Goal: Transaction & Acquisition: Book appointment/travel/reservation

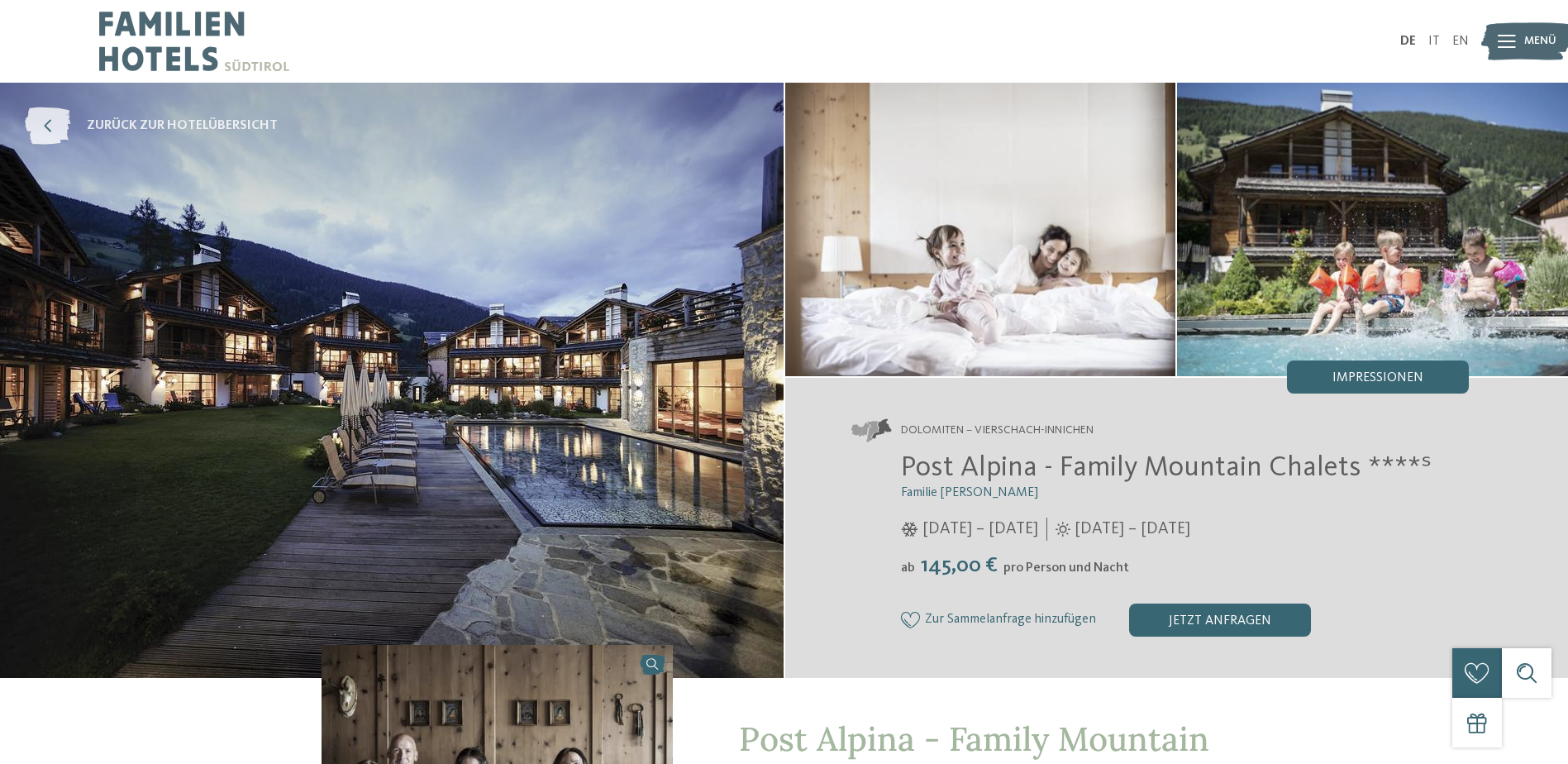
click at [47, 113] on icon at bounding box center [47, 126] width 45 height 37
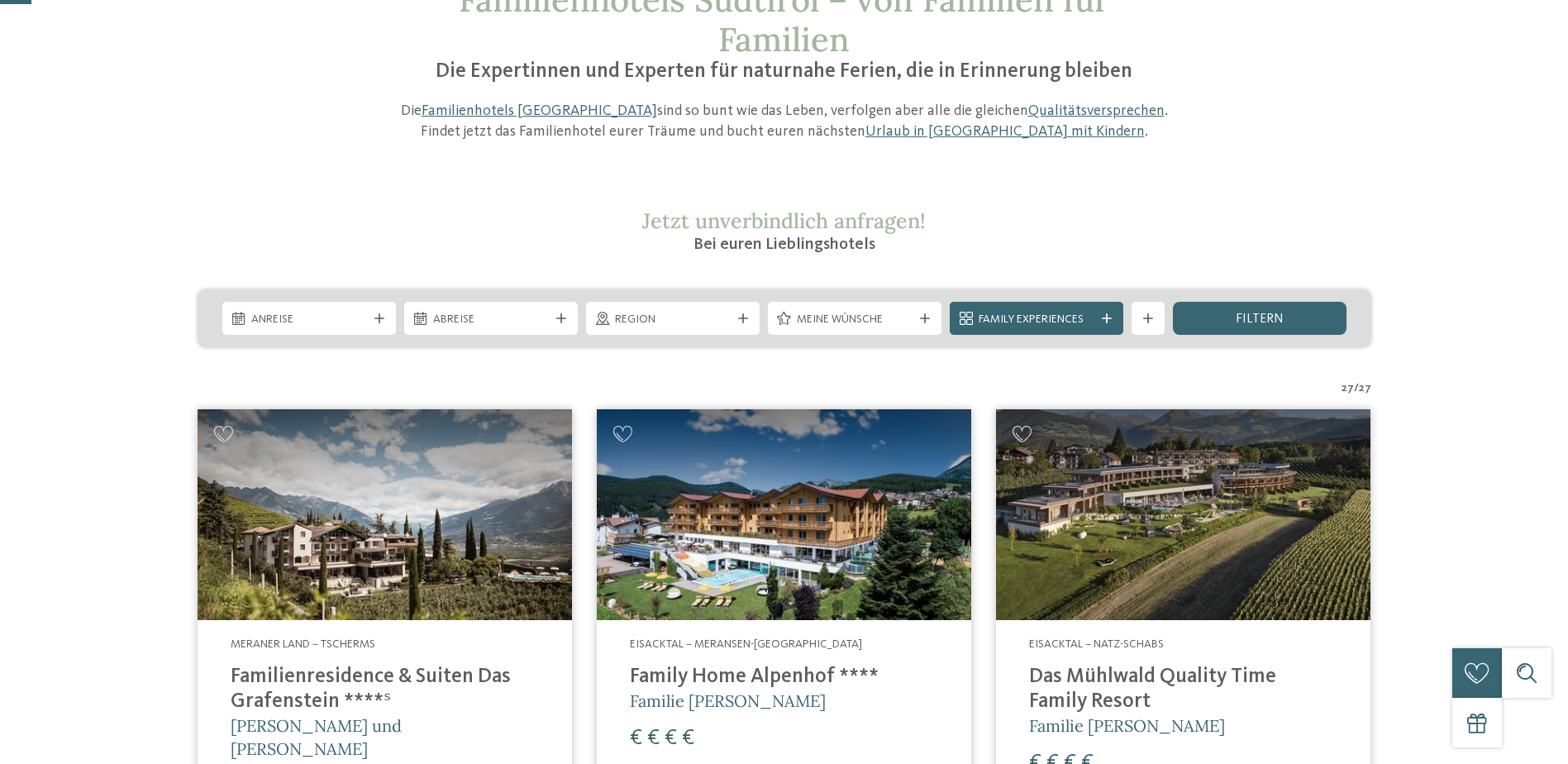
scroll to position [165, 0]
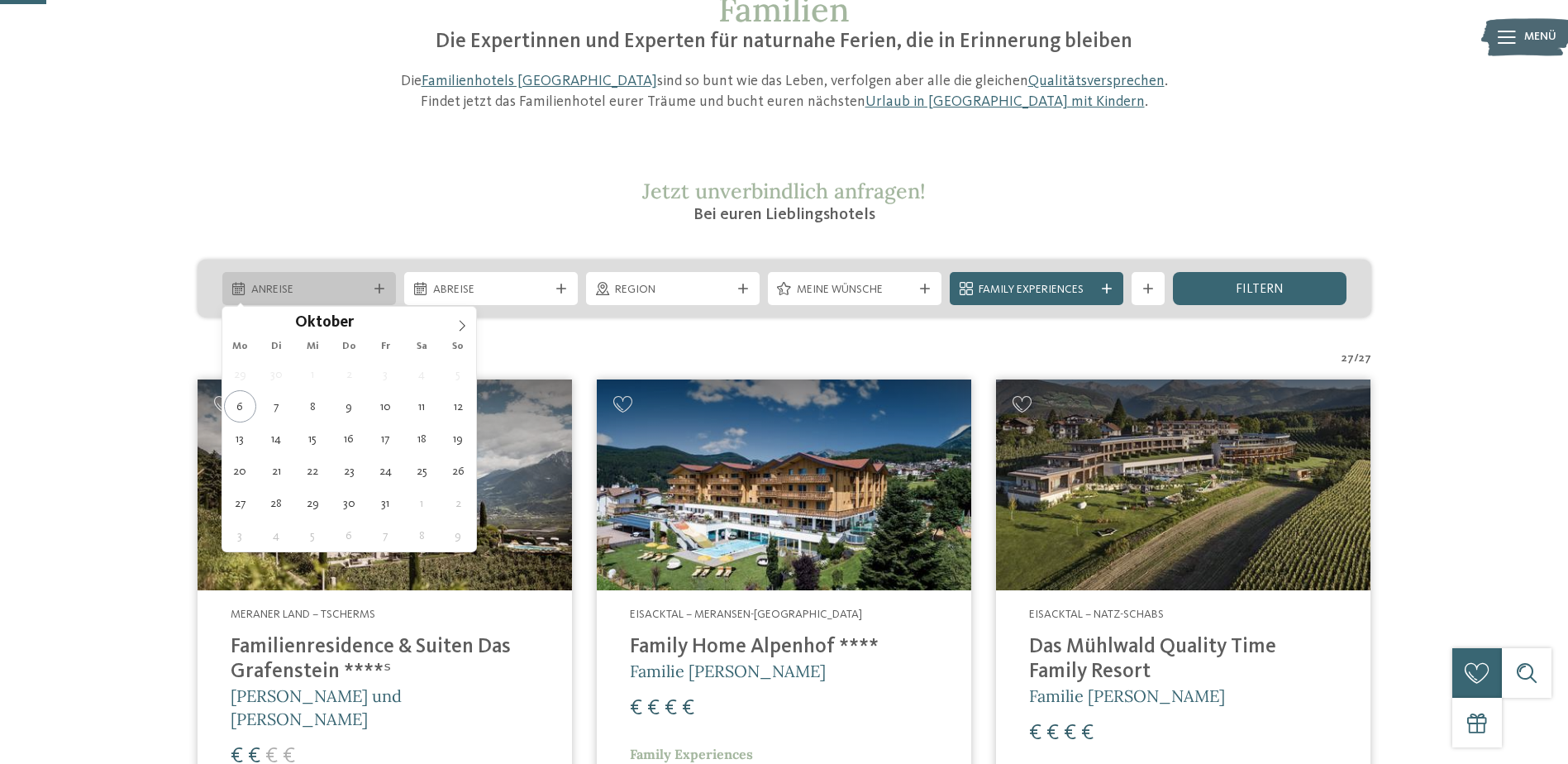
click at [338, 286] on span "Anreise" at bounding box center [309, 290] width 116 height 16
click at [459, 326] on icon at bounding box center [462, 326] width 12 height 12
type div "05.12.2025"
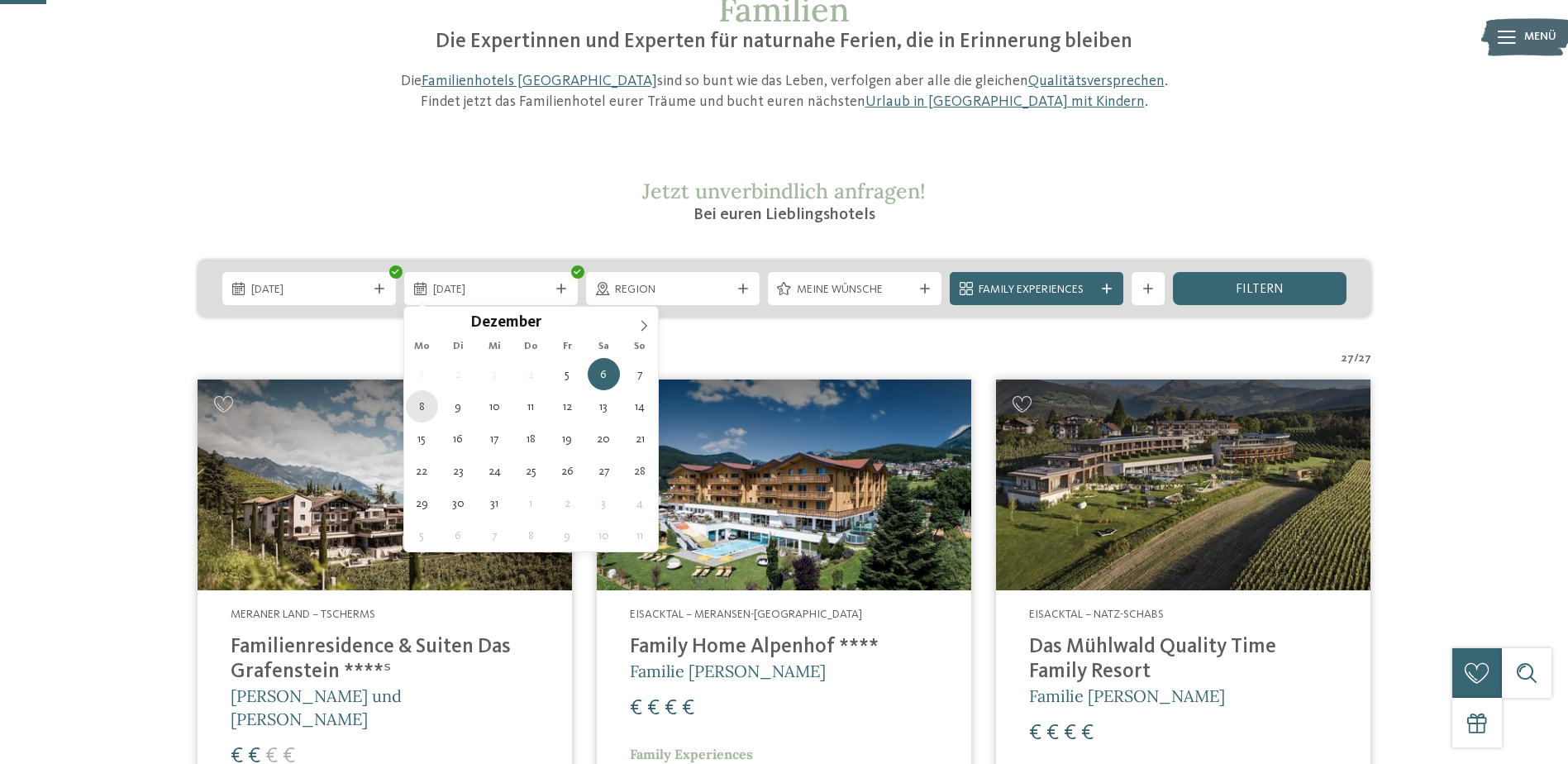
type div "08.12.2025"
drag, startPoint x: 422, startPoint y: 405, endPoint x: 530, endPoint y: 367, distance: 114.5
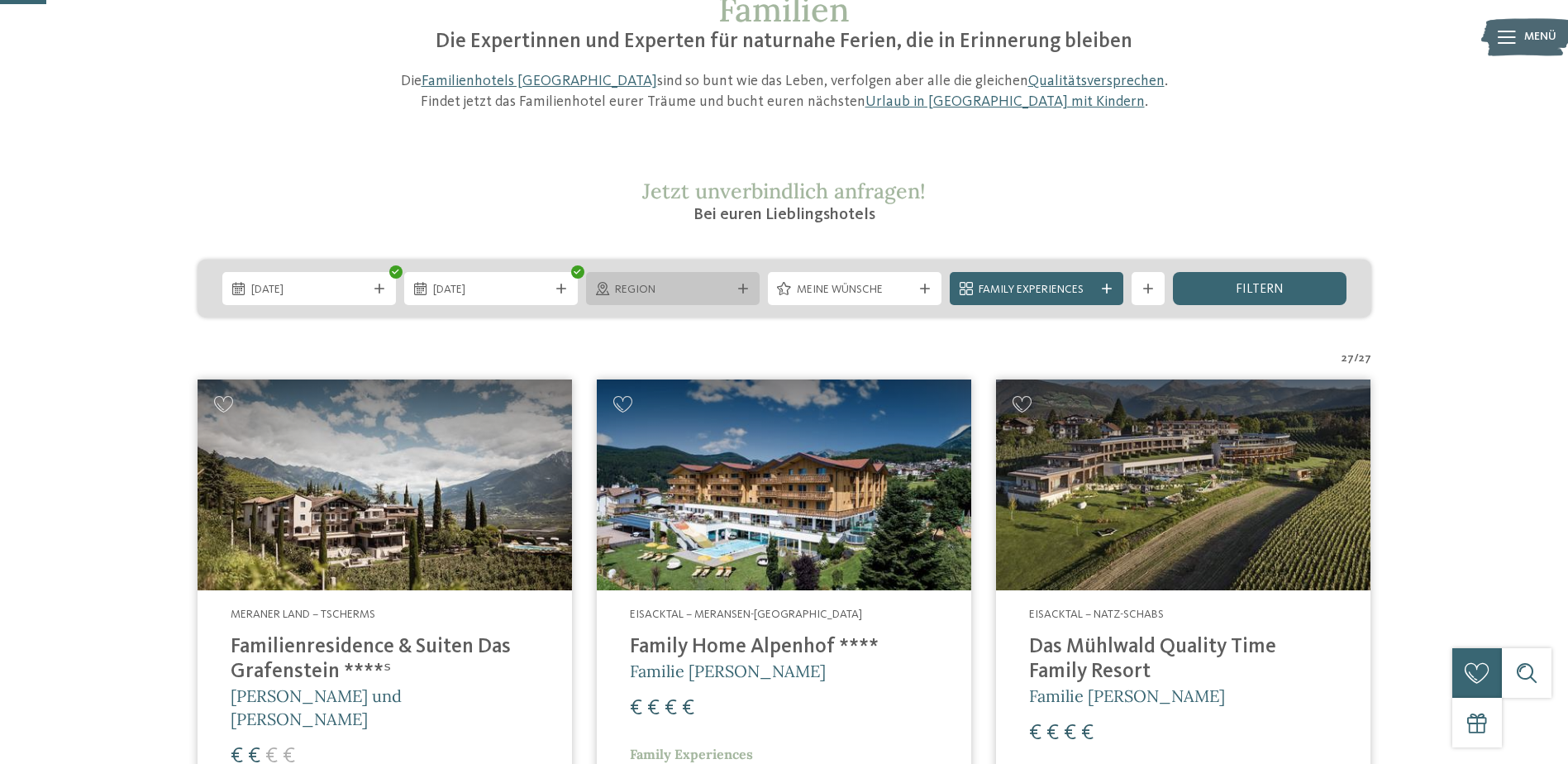
click at [632, 296] on span "Region" at bounding box center [673, 290] width 116 height 16
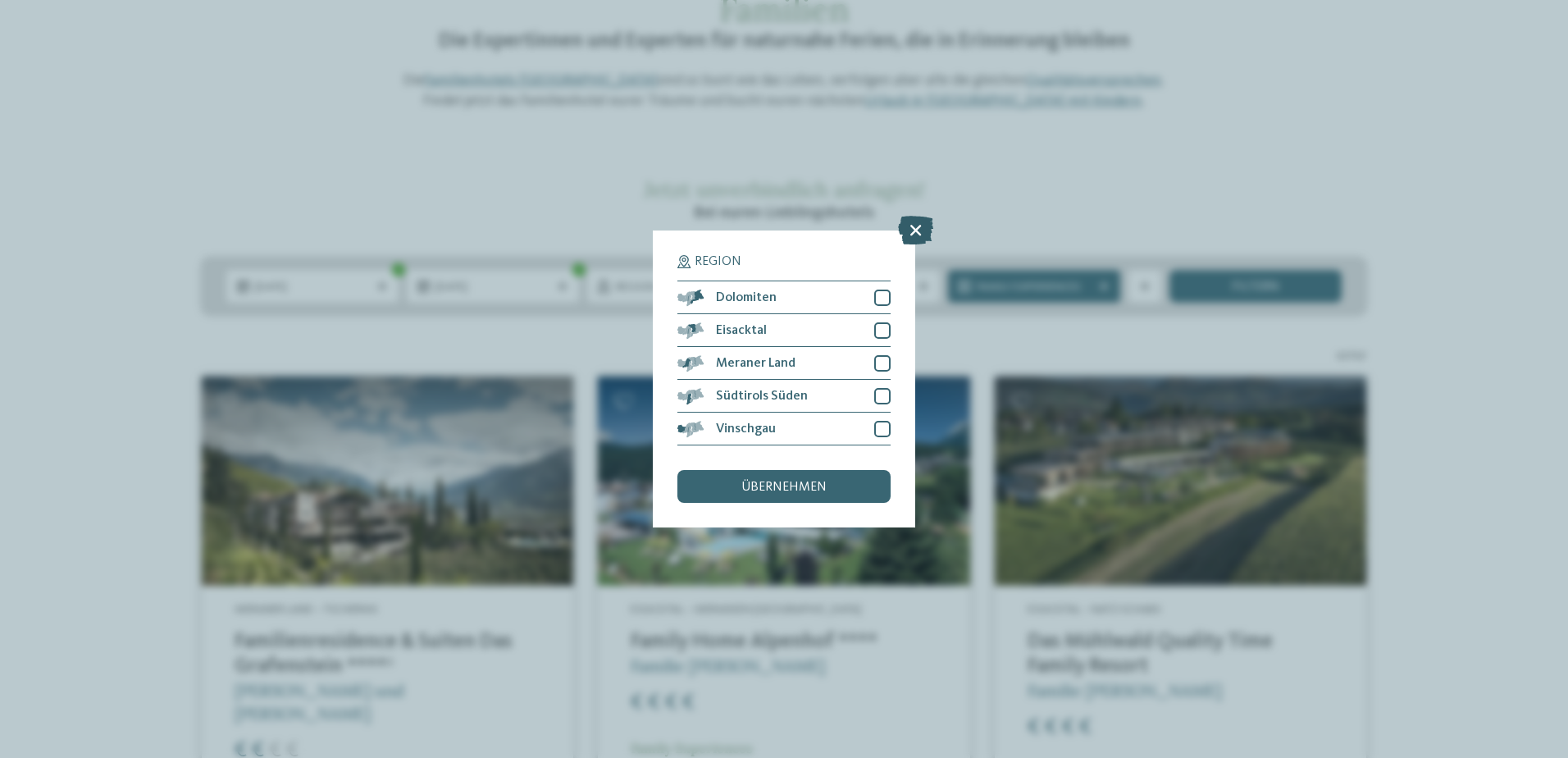
click at [919, 230] on icon at bounding box center [915, 230] width 35 height 29
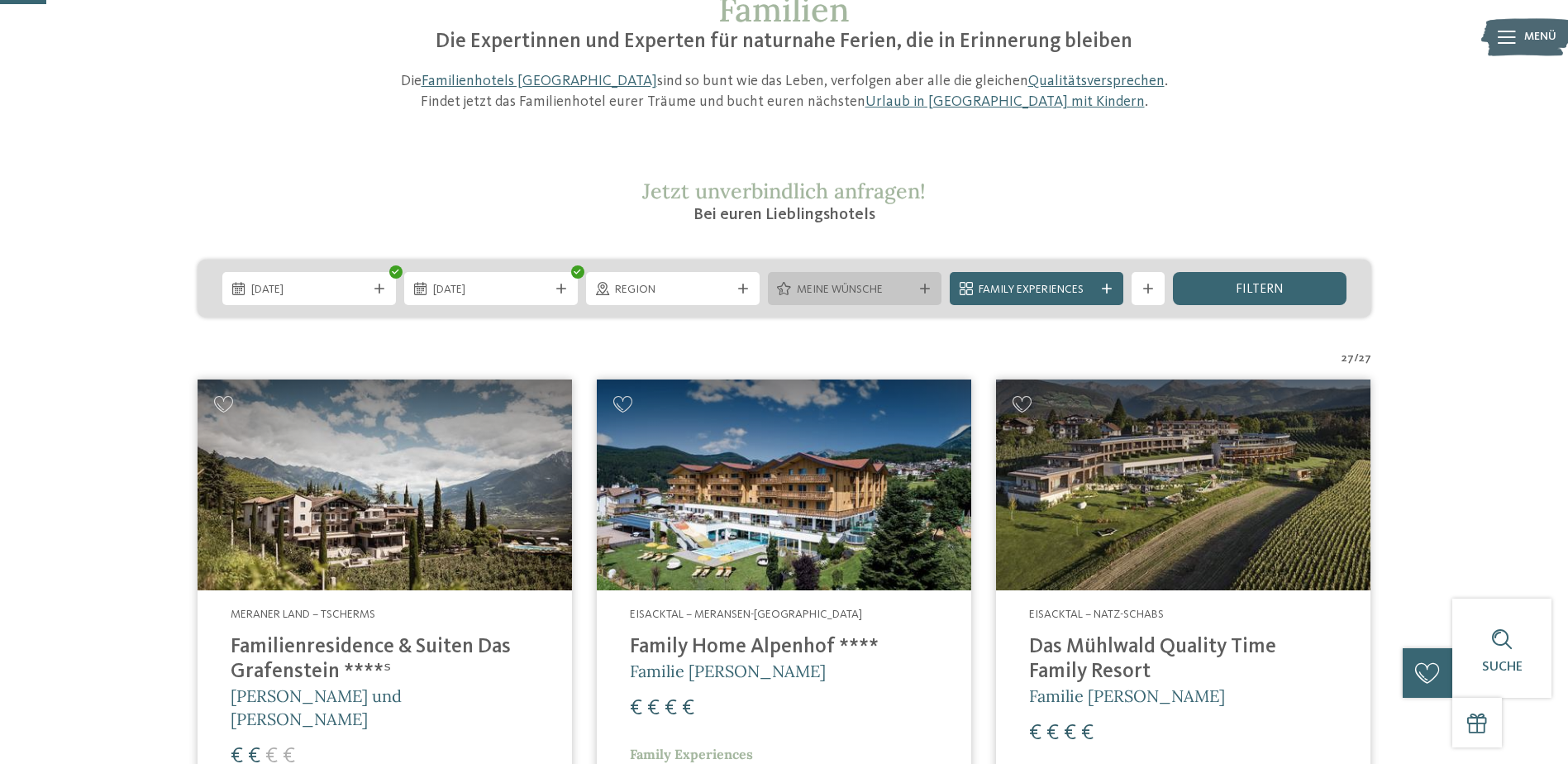
click at [801, 283] on span "Meine Wünsche" at bounding box center [855, 290] width 116 height 16
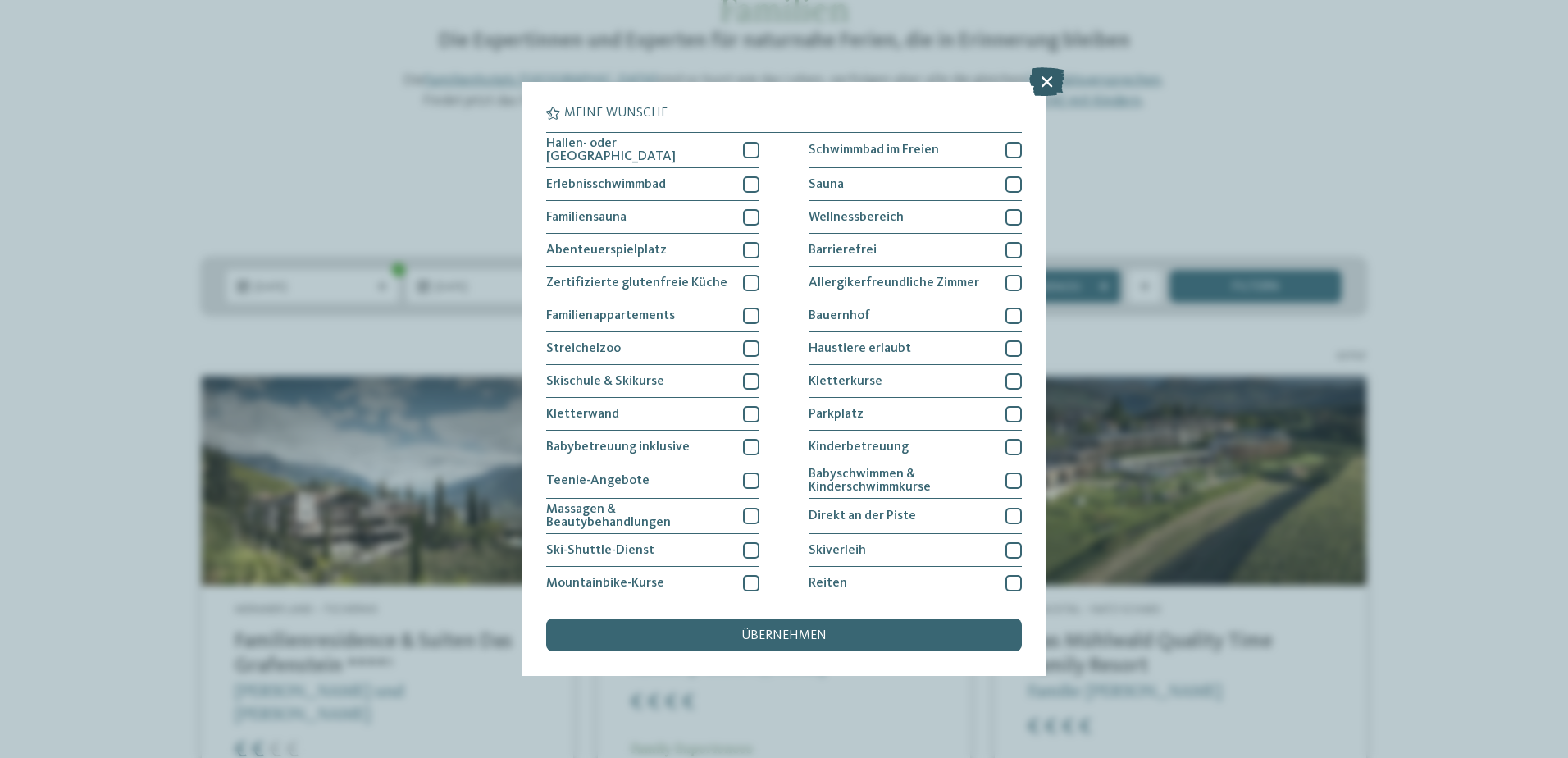
click at [1053, 79] on icon at bounding box center [1046, 82] width 35 height 29
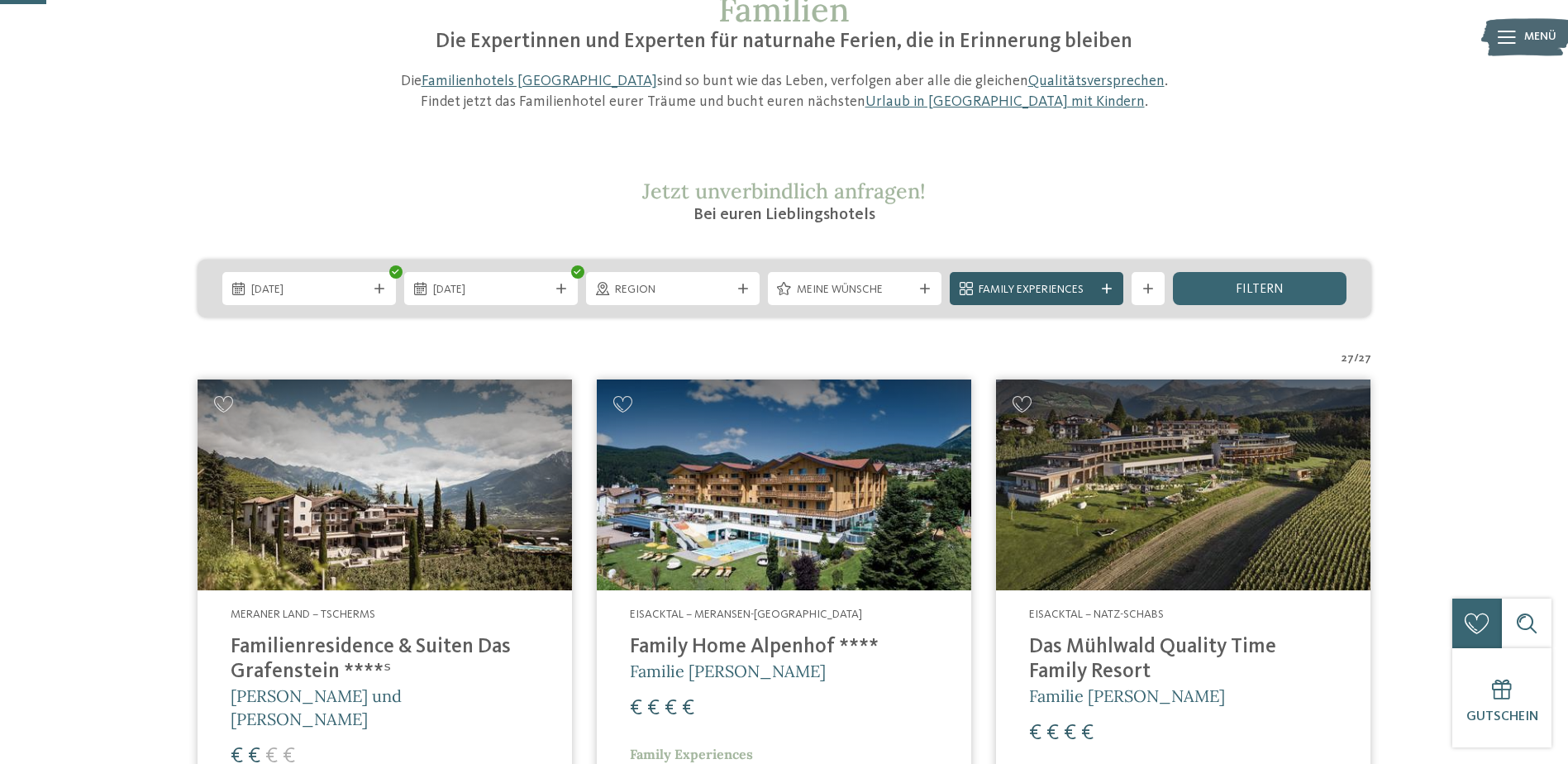
click at [1079, 287] on span "Family Experiences" at bounding box center [1036, 290] width 116 height 16
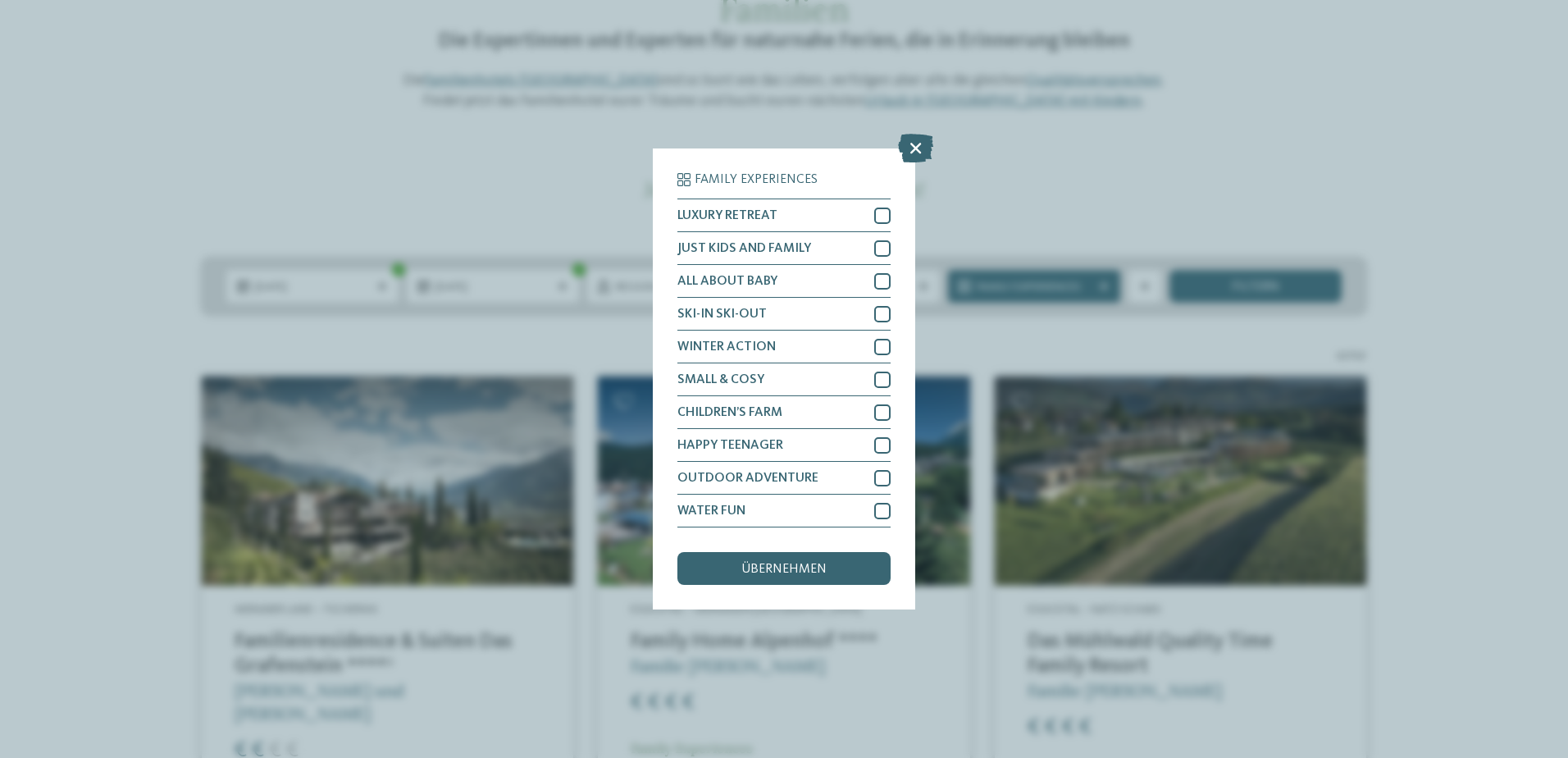
click at [914, 155] on icon at bounding box center [915, 148] width 35 height 29
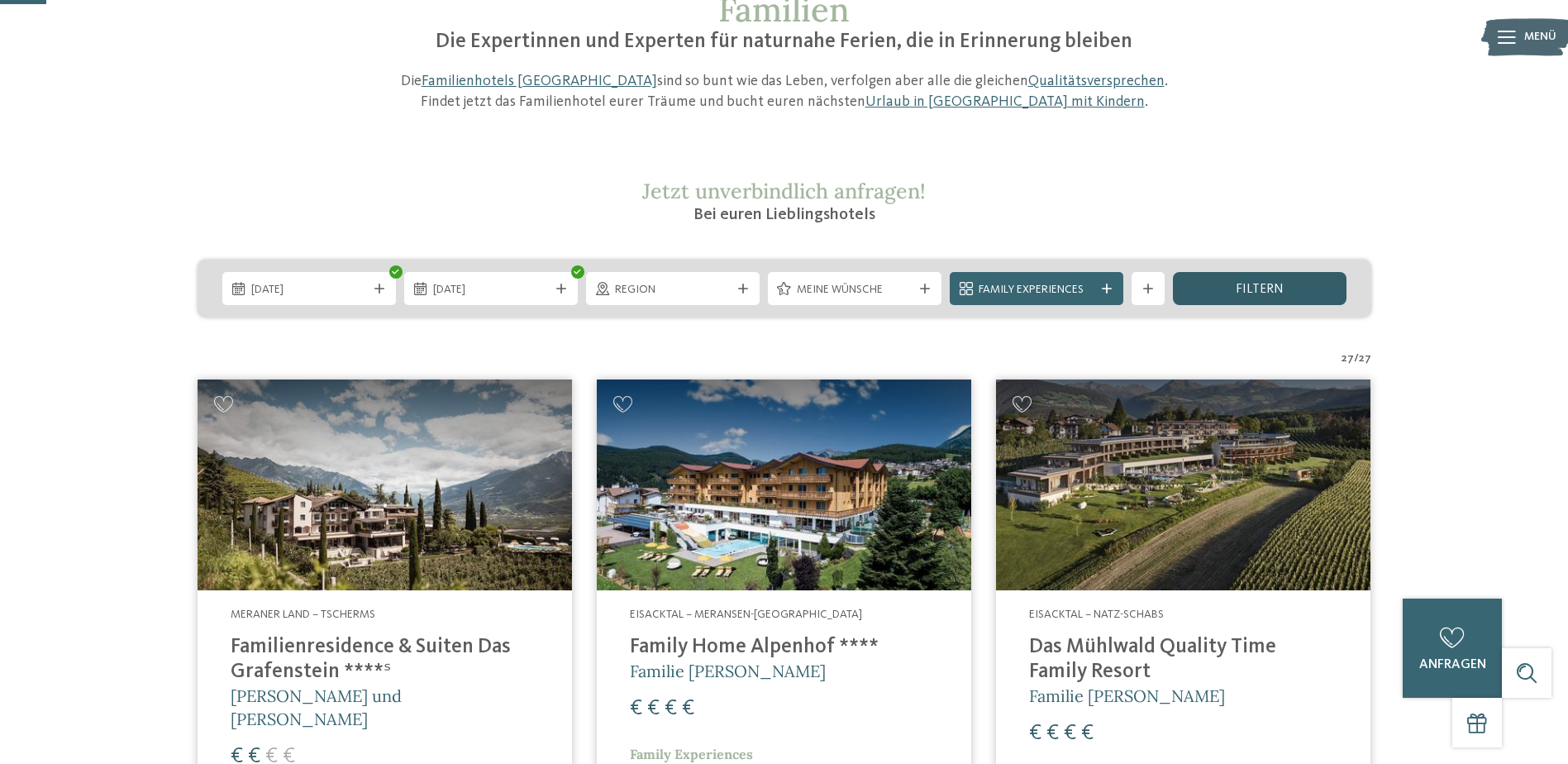
click at [1257, 290] on span "filtern" at bounding box center [1260, 289] width 48 height 14
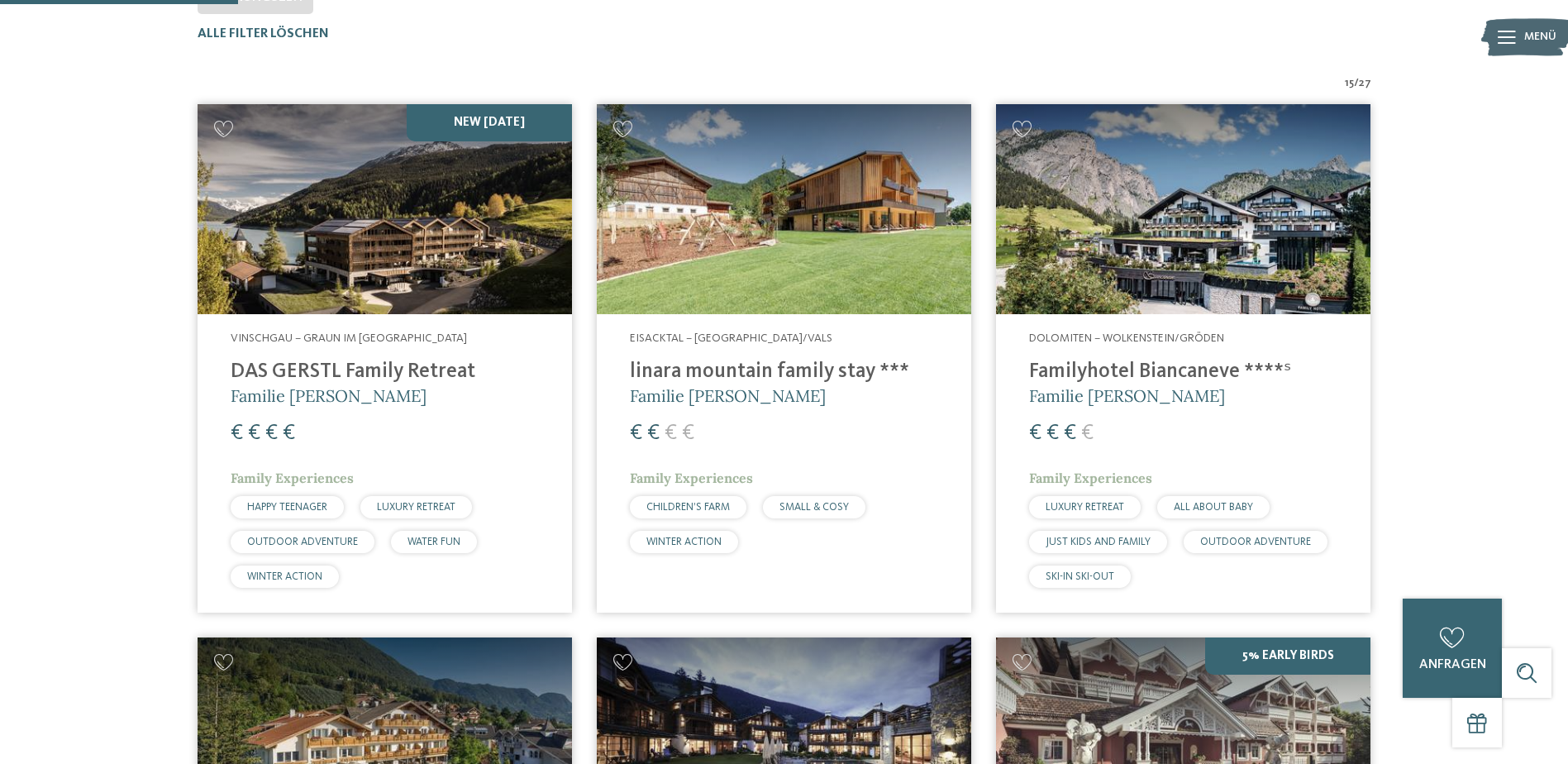
scroll to position [543, 0]
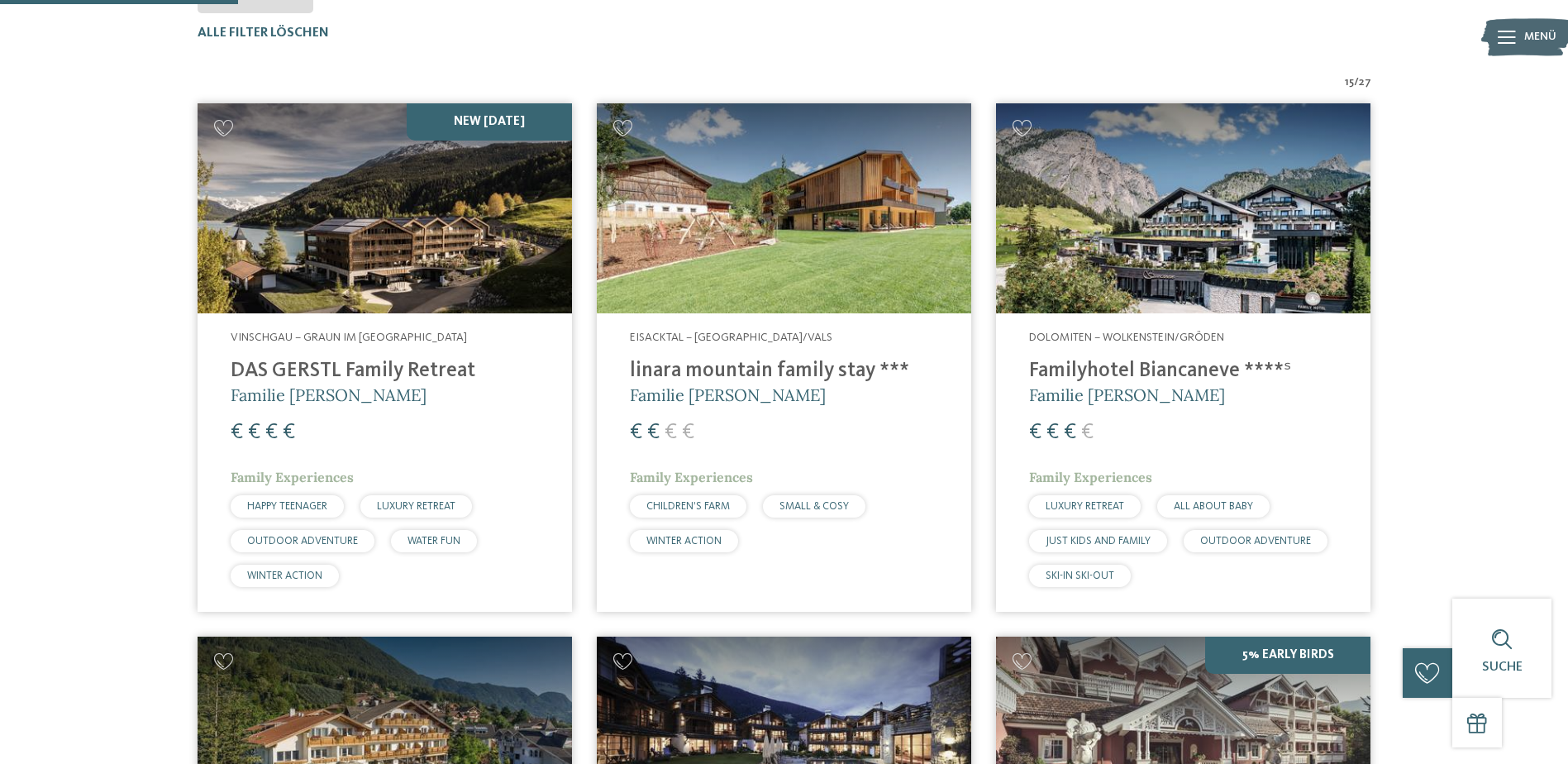
click at [800, 250] on img at bounding box center [783, 209] width 374 height 211
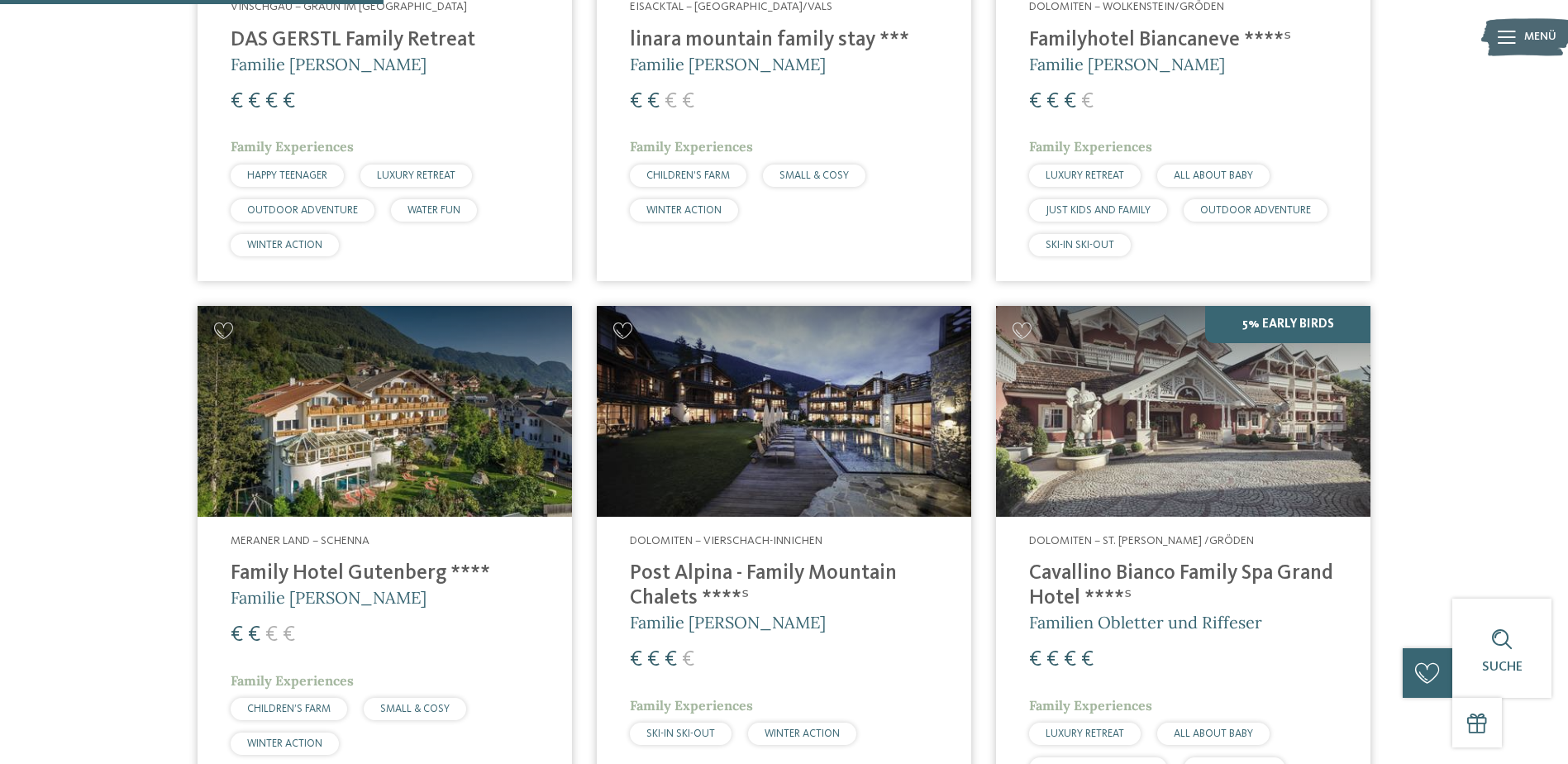
click at [1106, 131] on div "Dolomiten – Wolkenstein/Gröden Familyhotel Biancaneve ****ˢ Familie Riffeser € …" at bounding box center [1182, 132] width 374 height 298
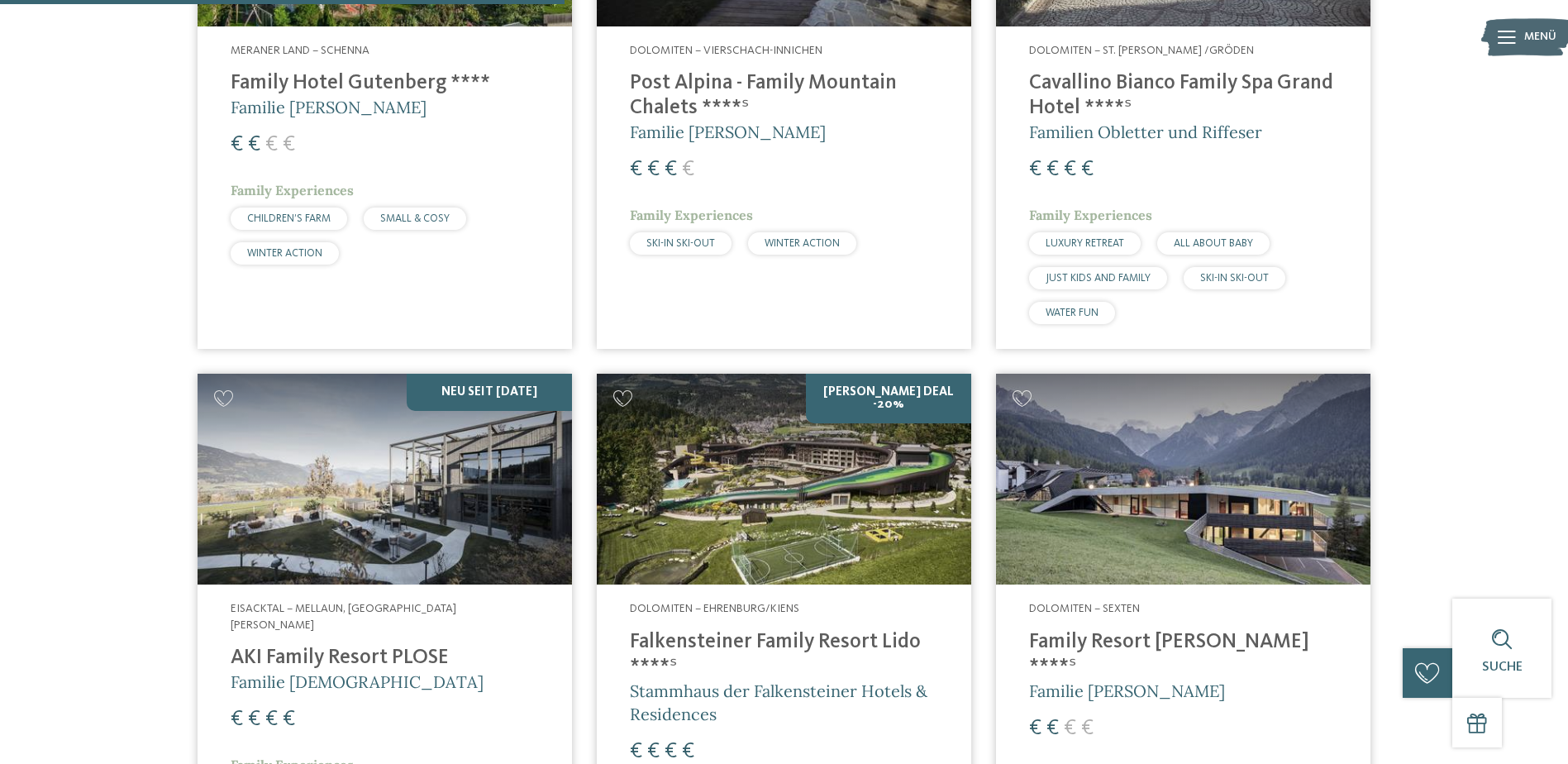
scroll to position [1452, 0]
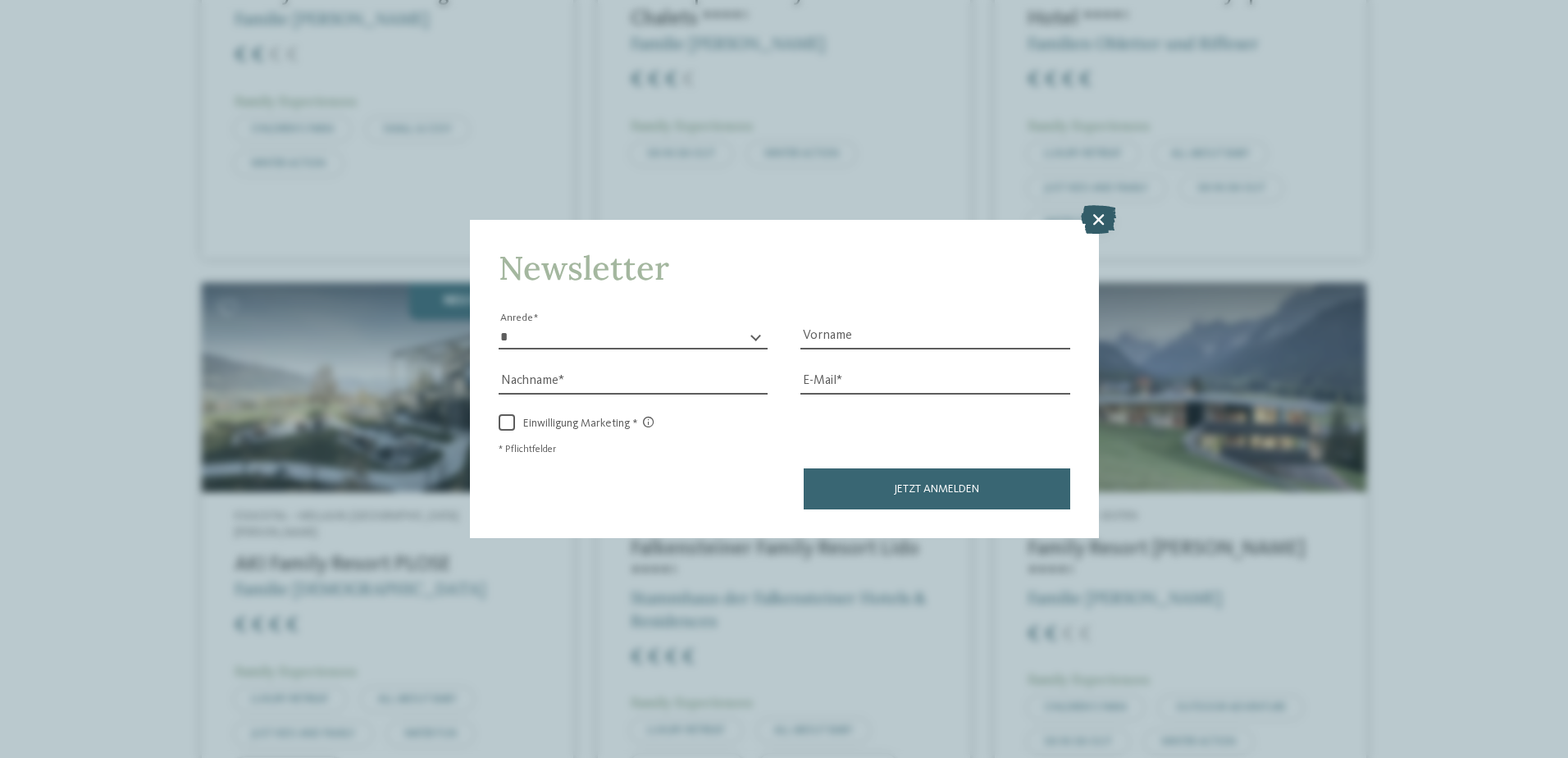
click at [1107, 215] on icon at bounding box center [1098, 219] width 35 height 29
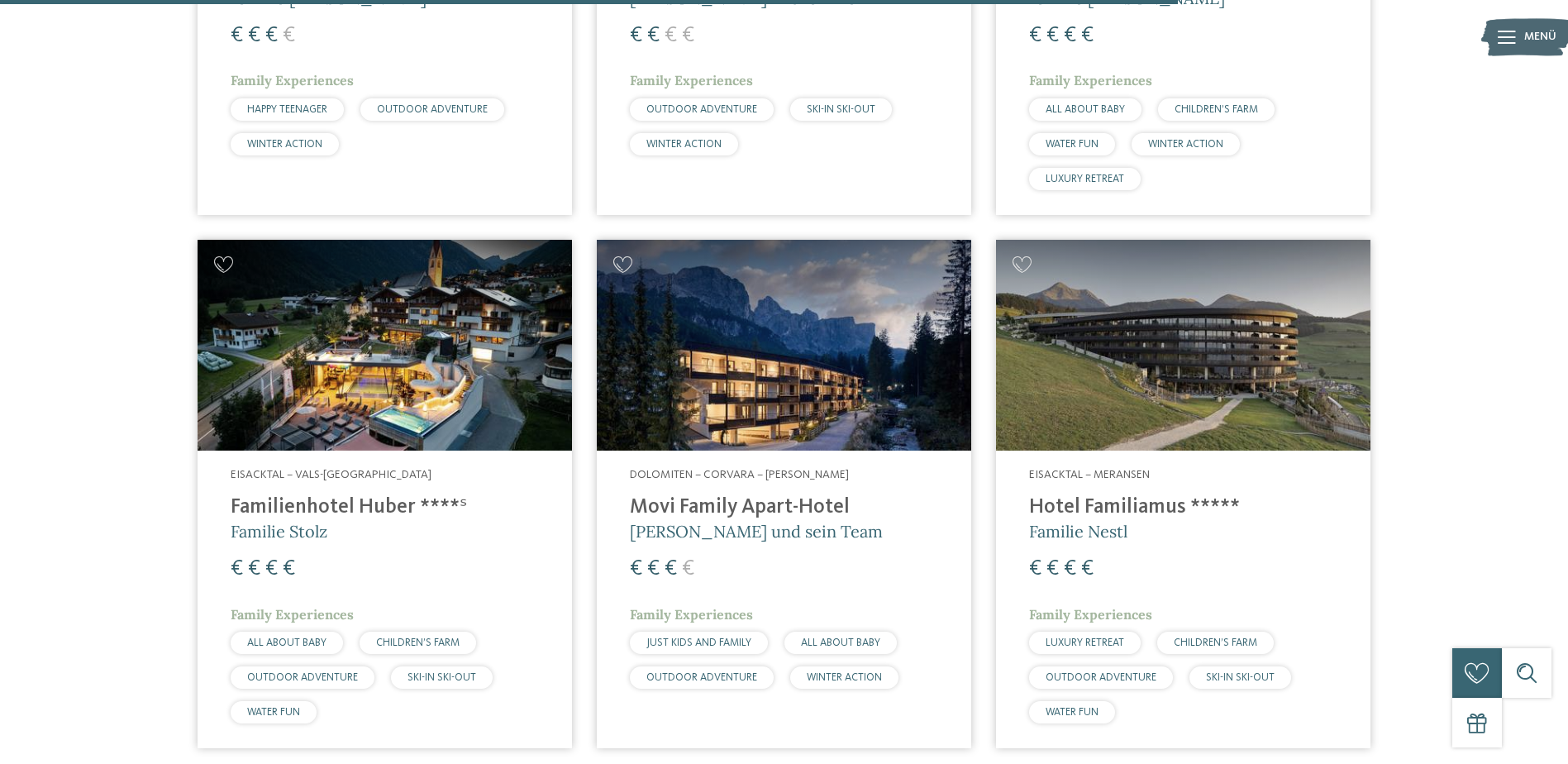
scroll to position [2692, 0]
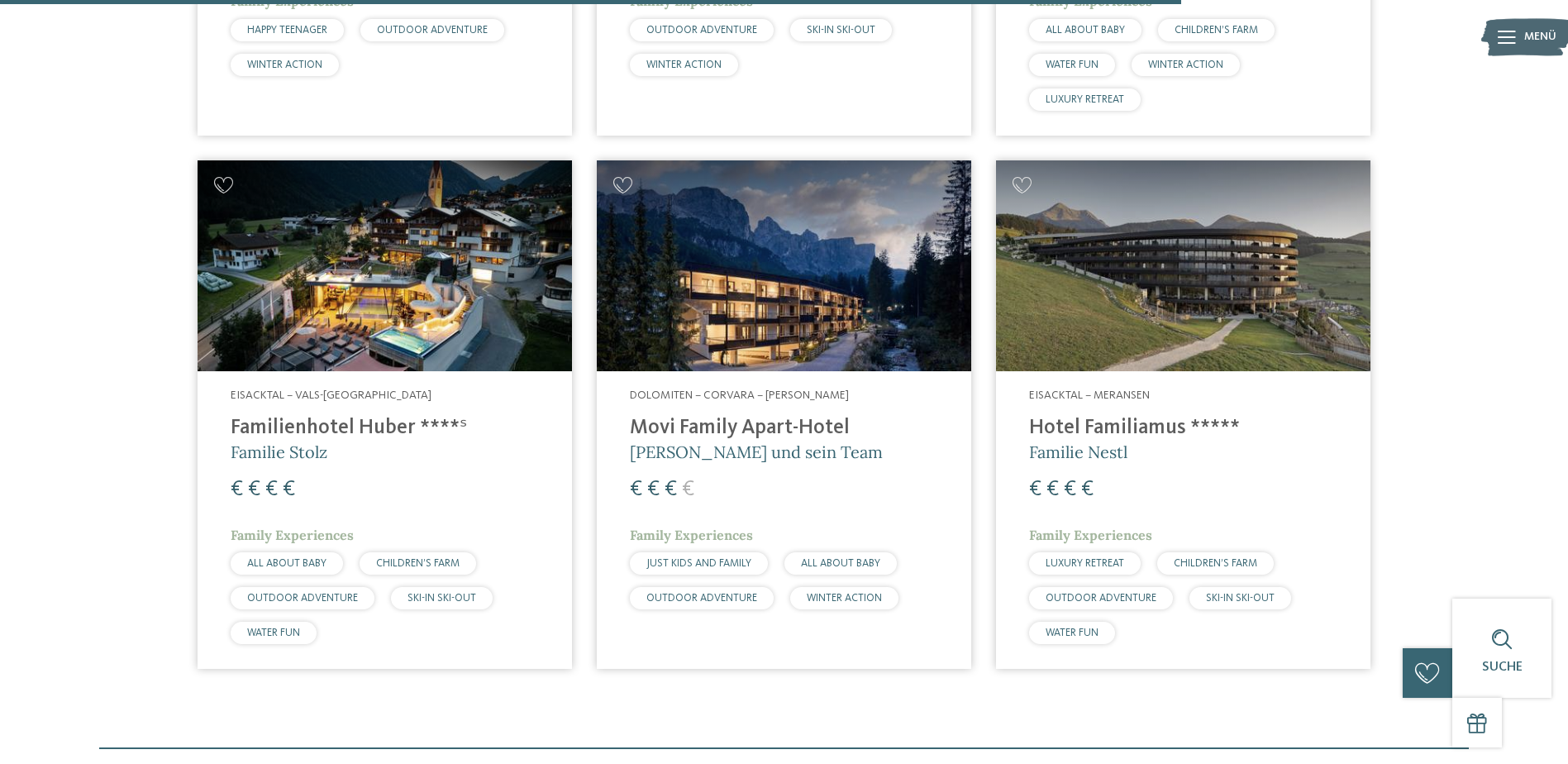
click at [470, 289] on img at bounding box center [384, 266] width 374 height 211
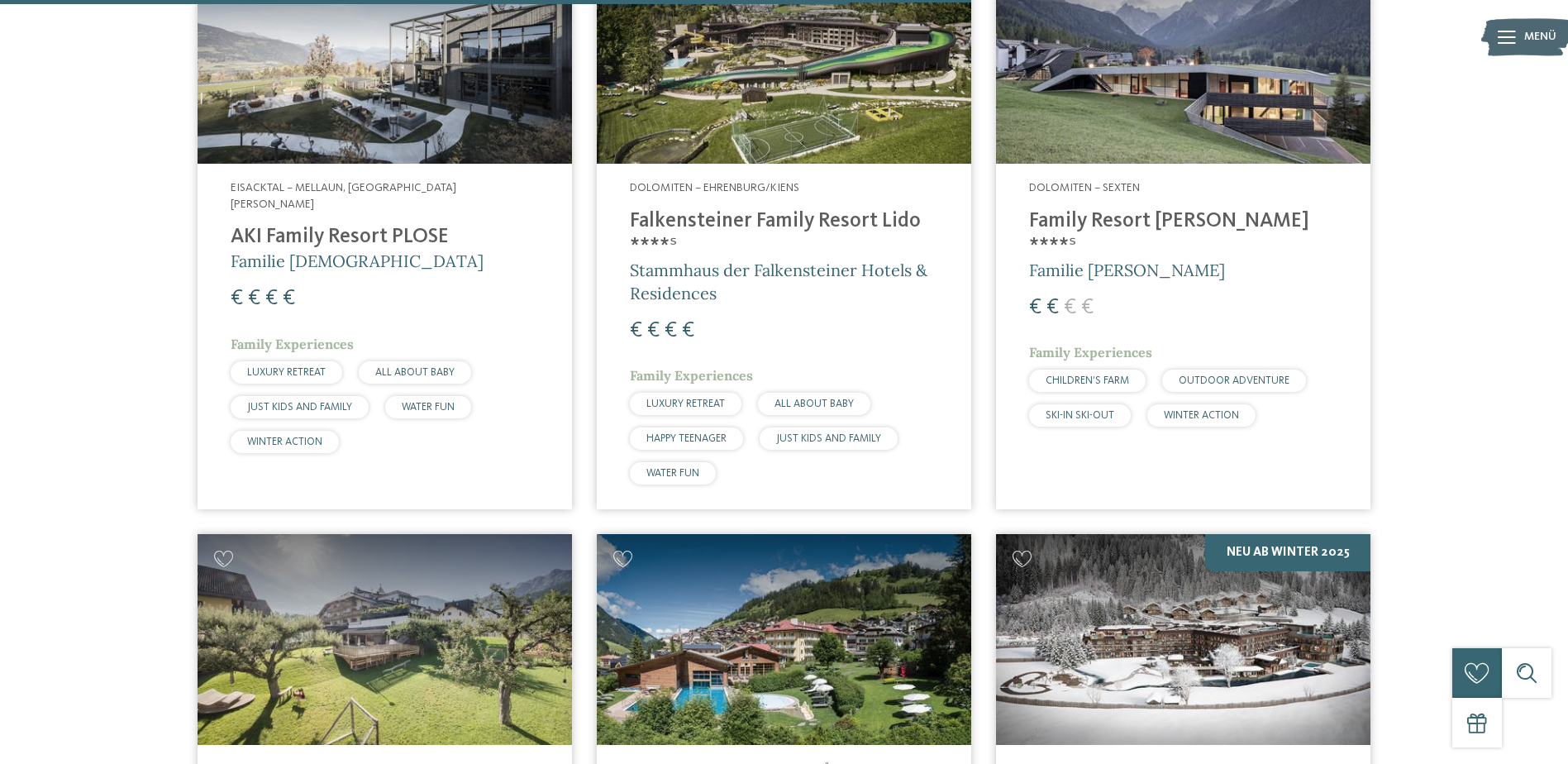
scroll to position [1782, 0]
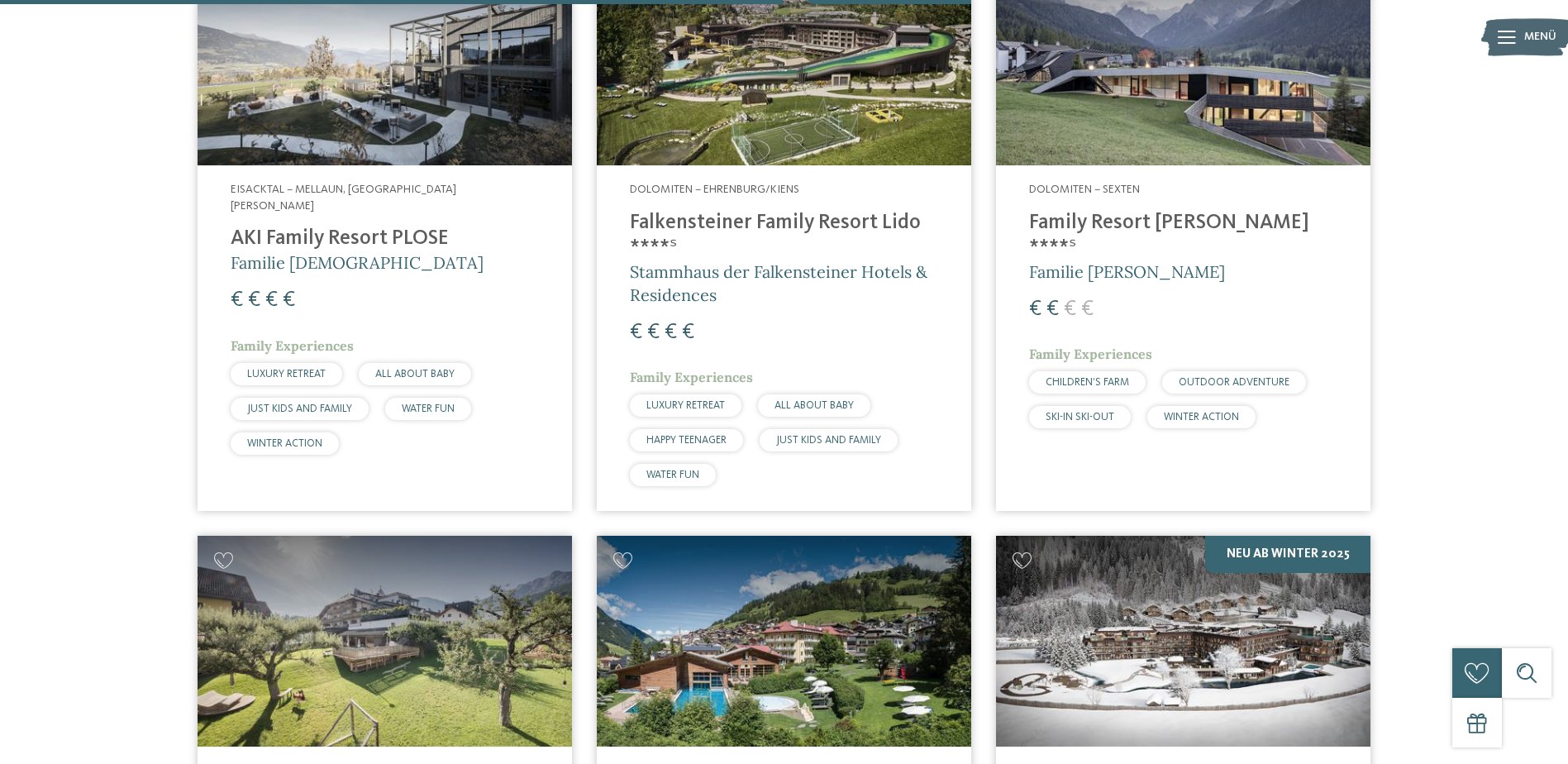
click at [1148, 179] on div "Dolomiten – Sexten Family Resort Rainer ****ˢ Familie Rainer € € € € Family Exp…" at bounding box center [1182, 309] width 374 height 288
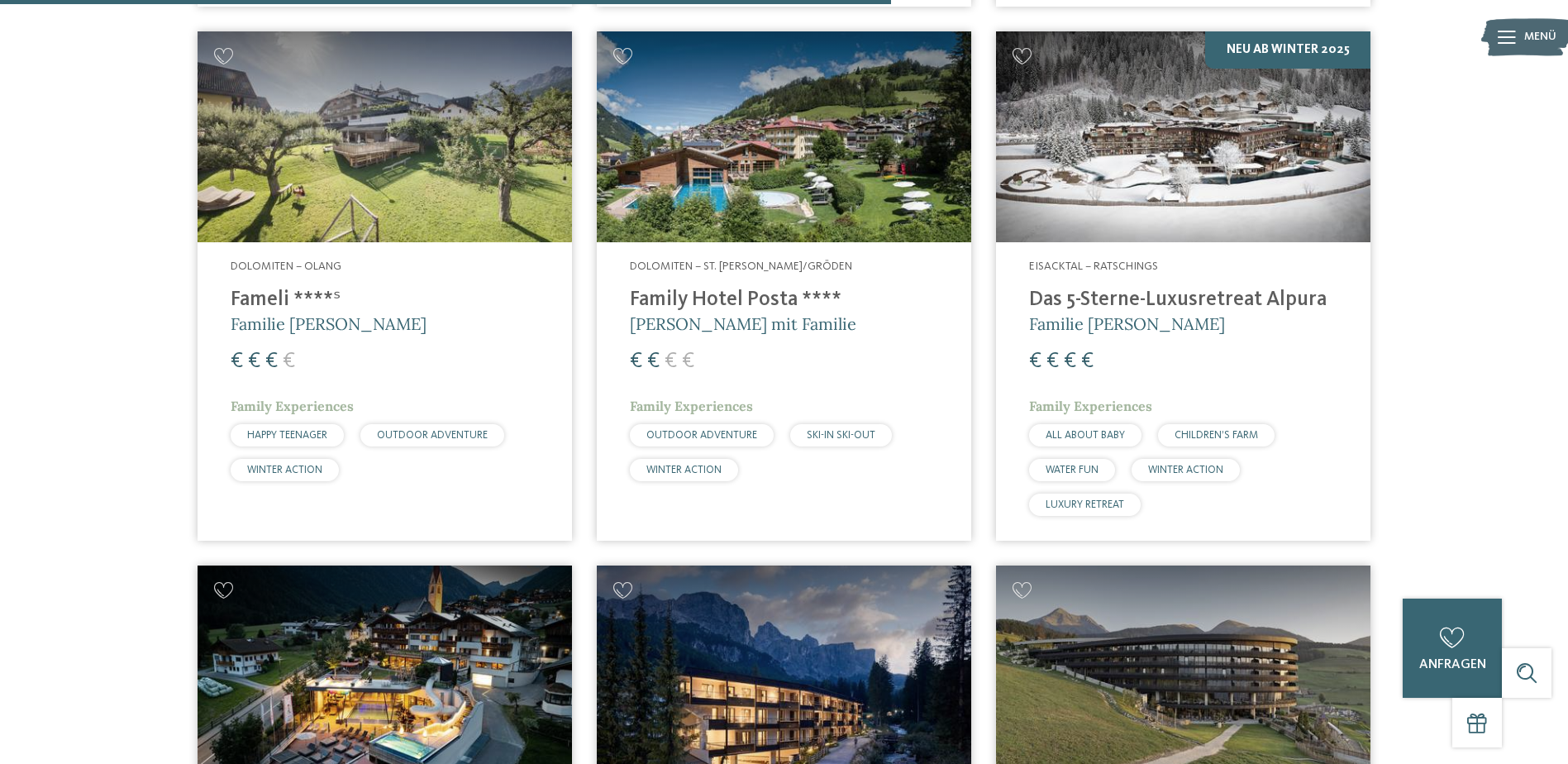
scroll to position [2692, 0]
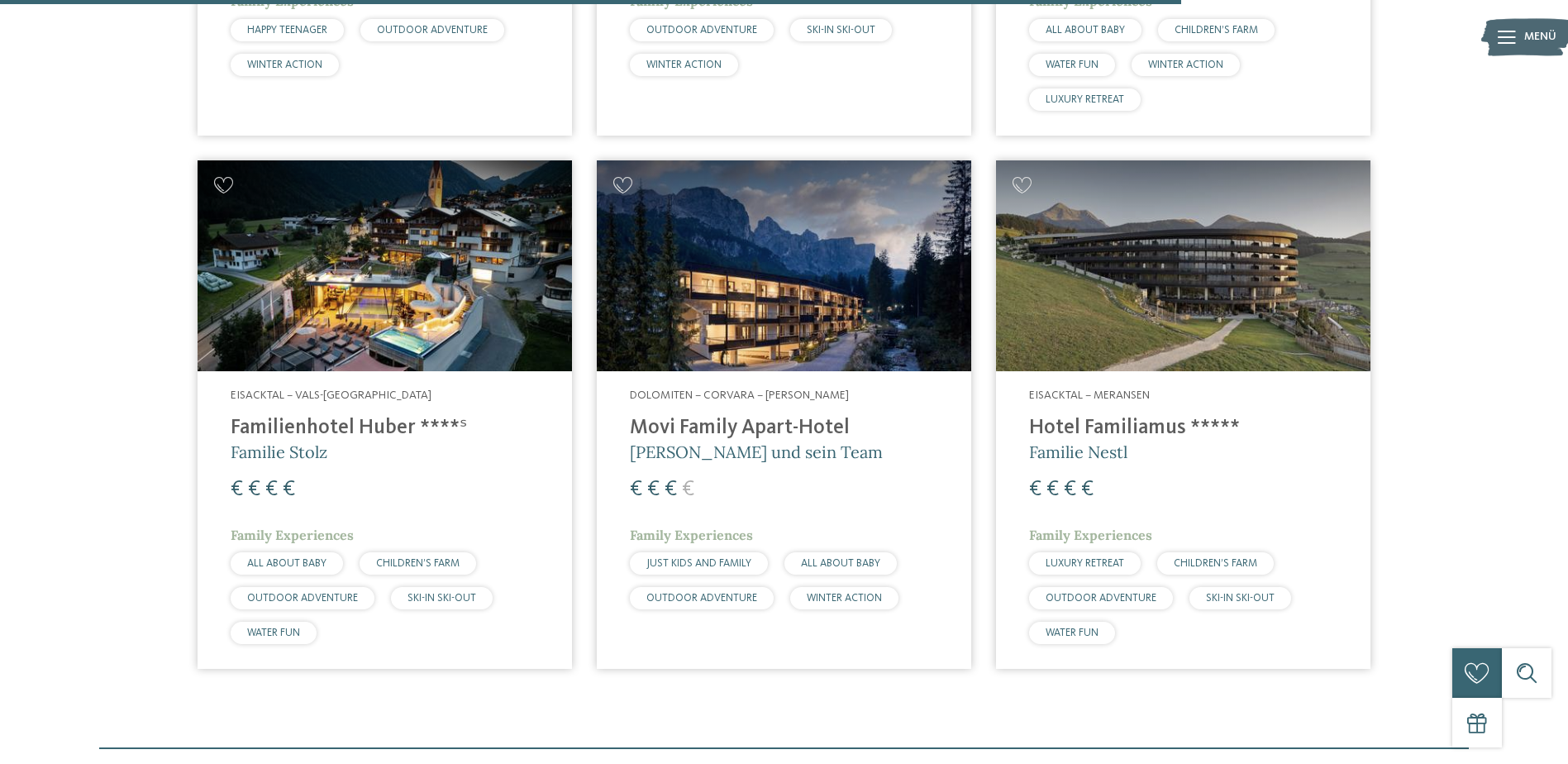
click at [793, 305] on img at bounding box center [783, 266] width 374 height 211
click at [303, 428] on h4 "Familienhotel Huber ****ˢ" at bounding box center [385, 428] width 308 height 25
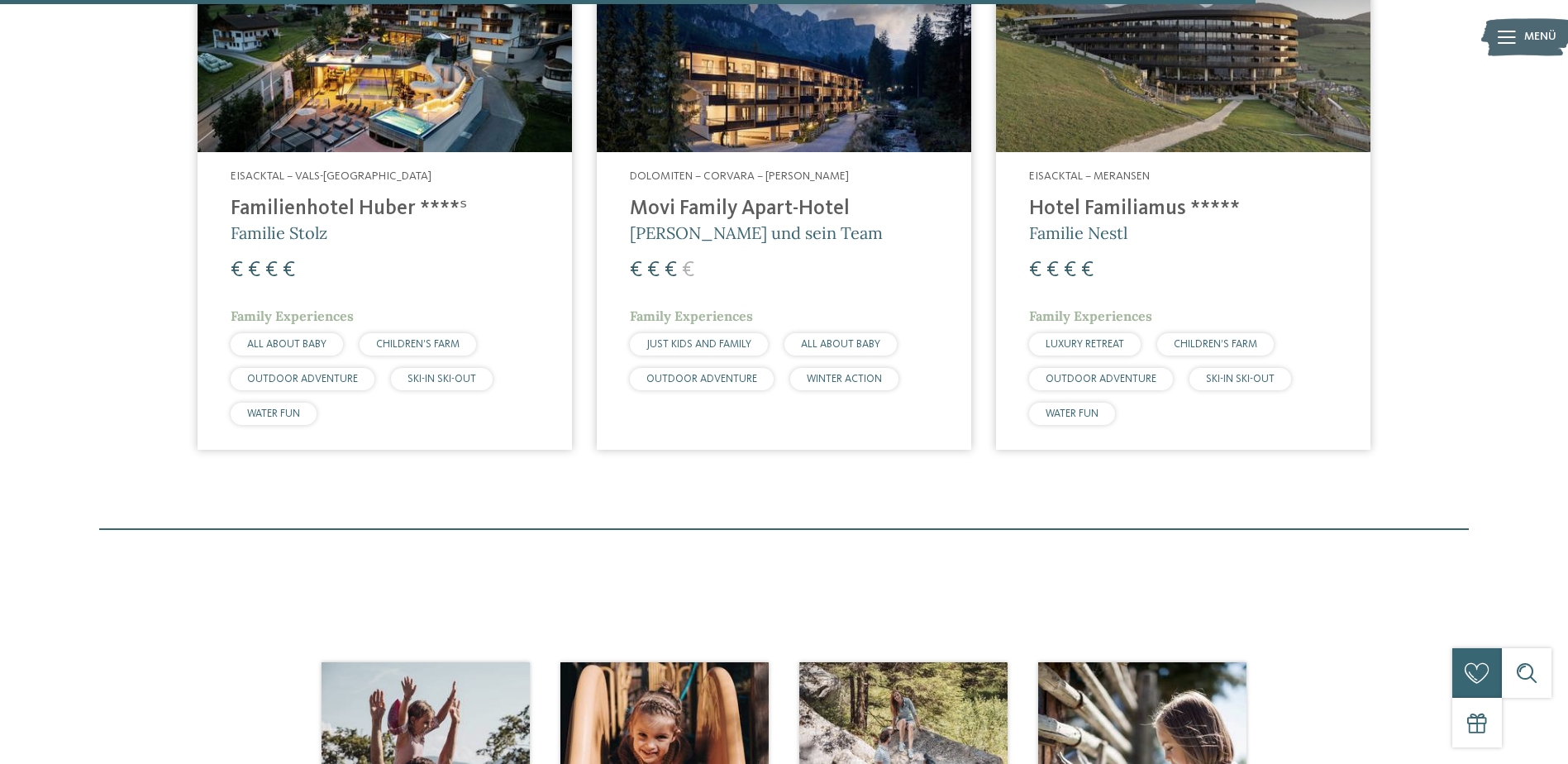
scroll to position [2663, 0]
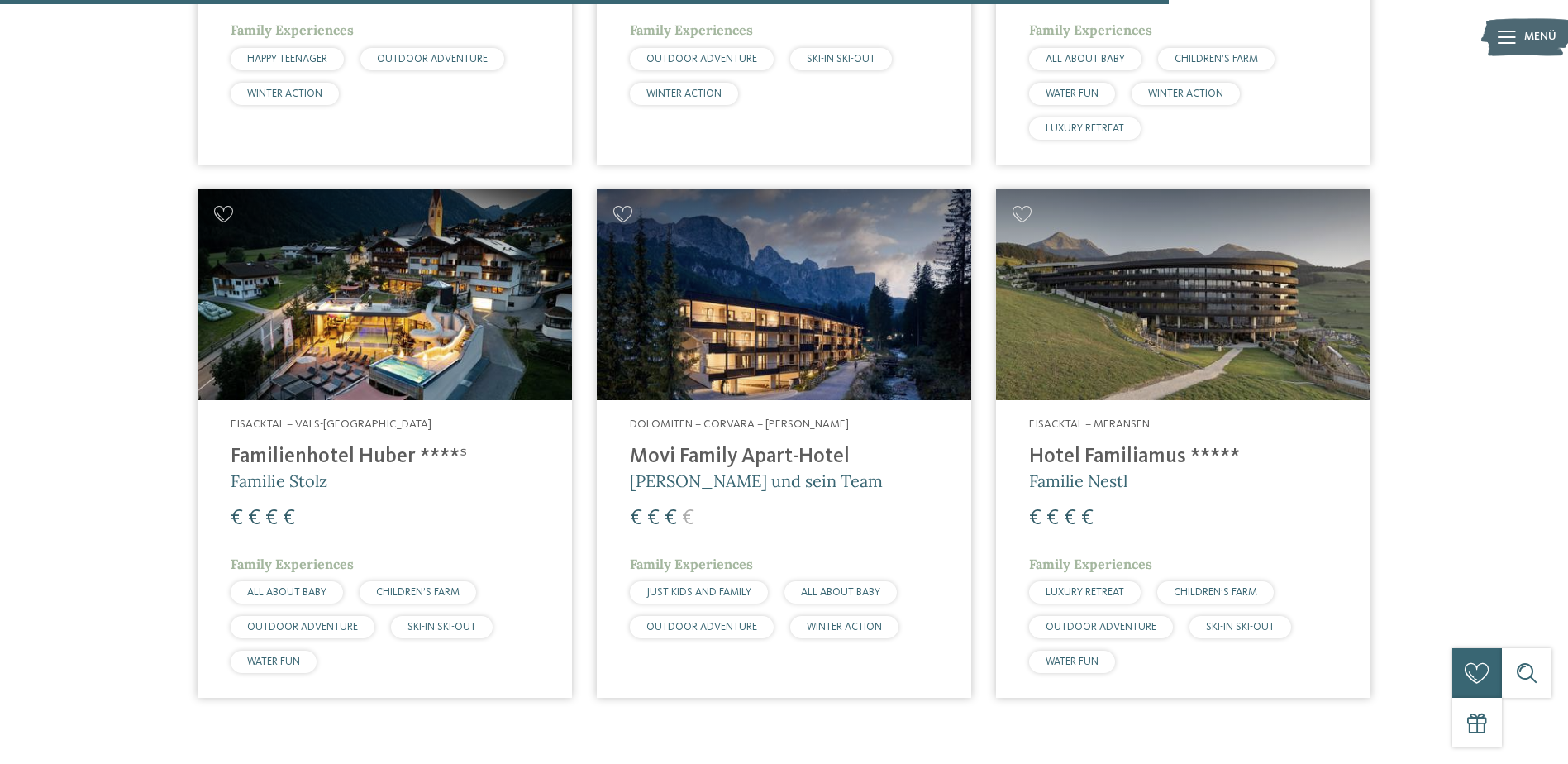
click at [772, 275] on img at bounding box center [783, 295] width 374 height 211
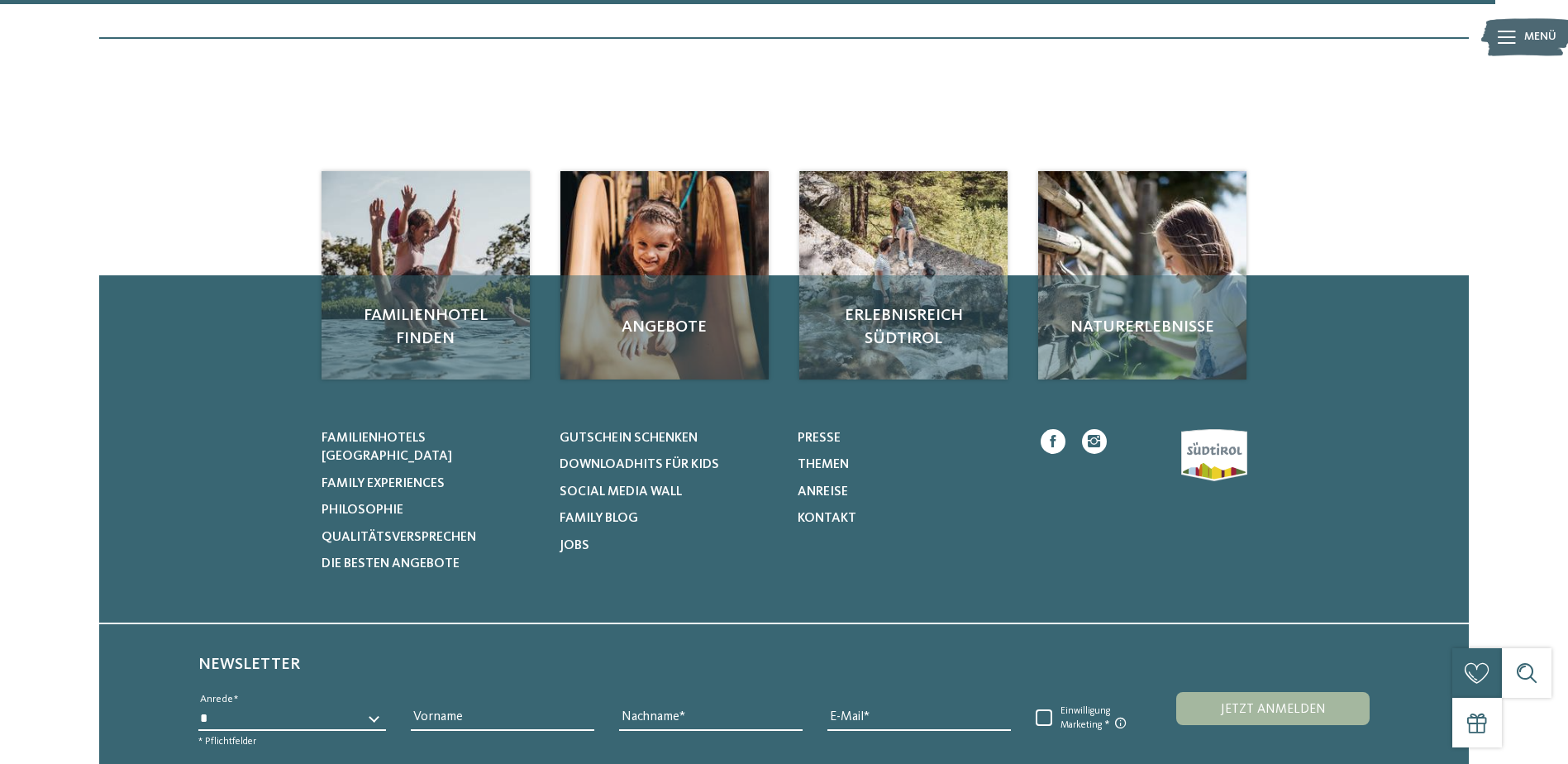
scroll to position [3407, 0]
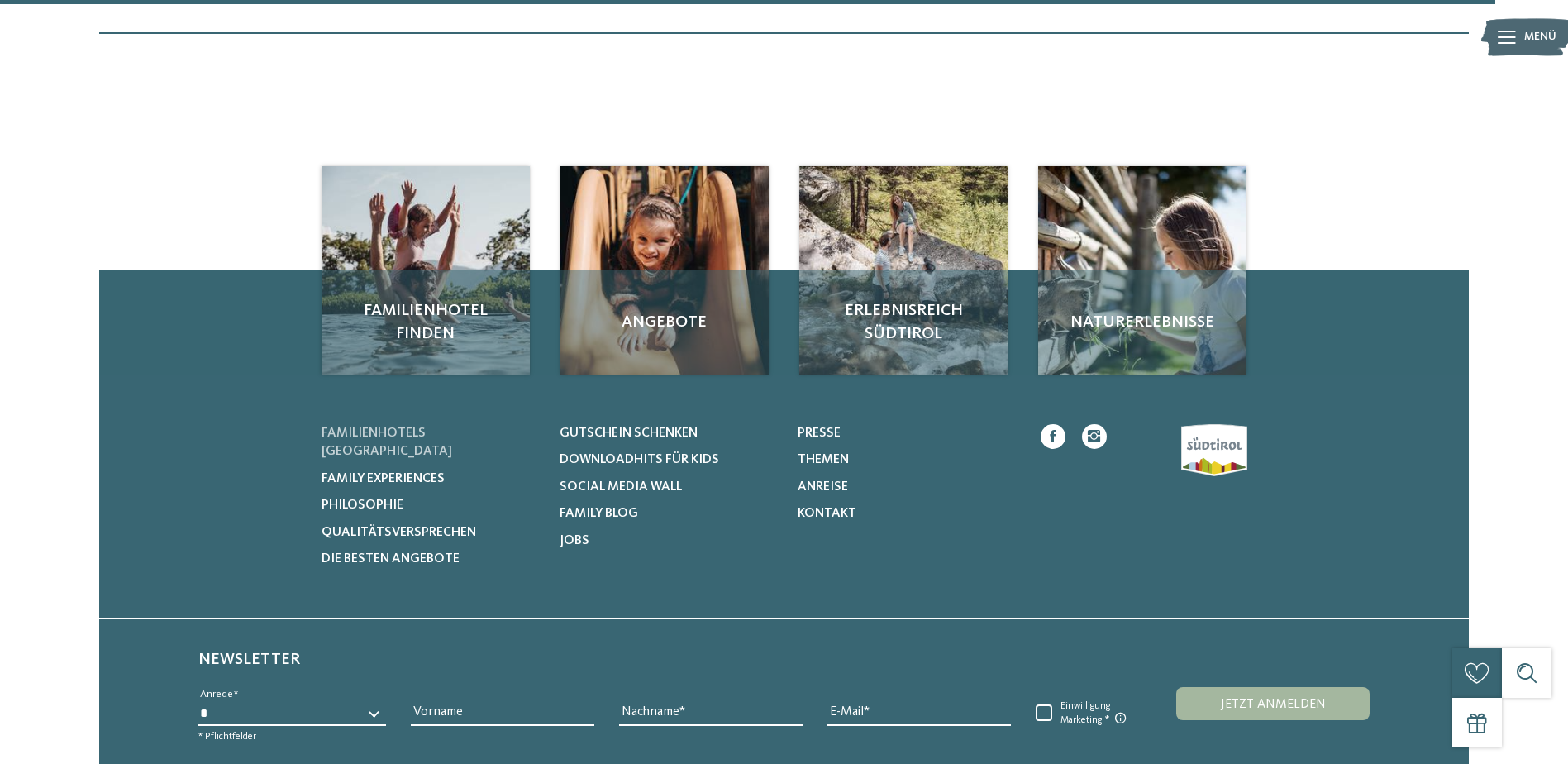
click at [434, 426] on span "Familienhotels [GEOGRAPHIC_DATA]" at bounding box center [387, 442] width 131 height 31
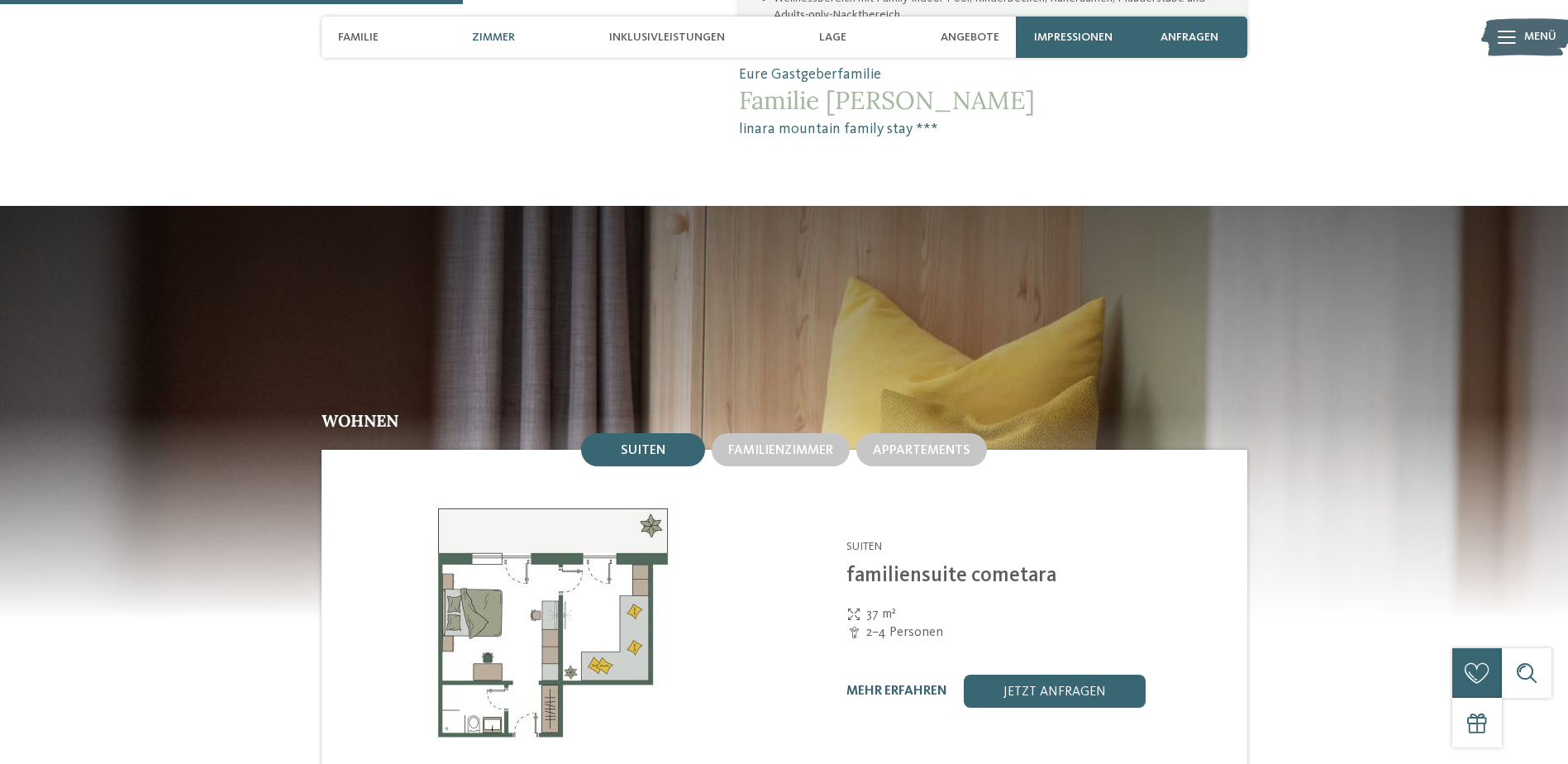
scroll to position [1571, 0]
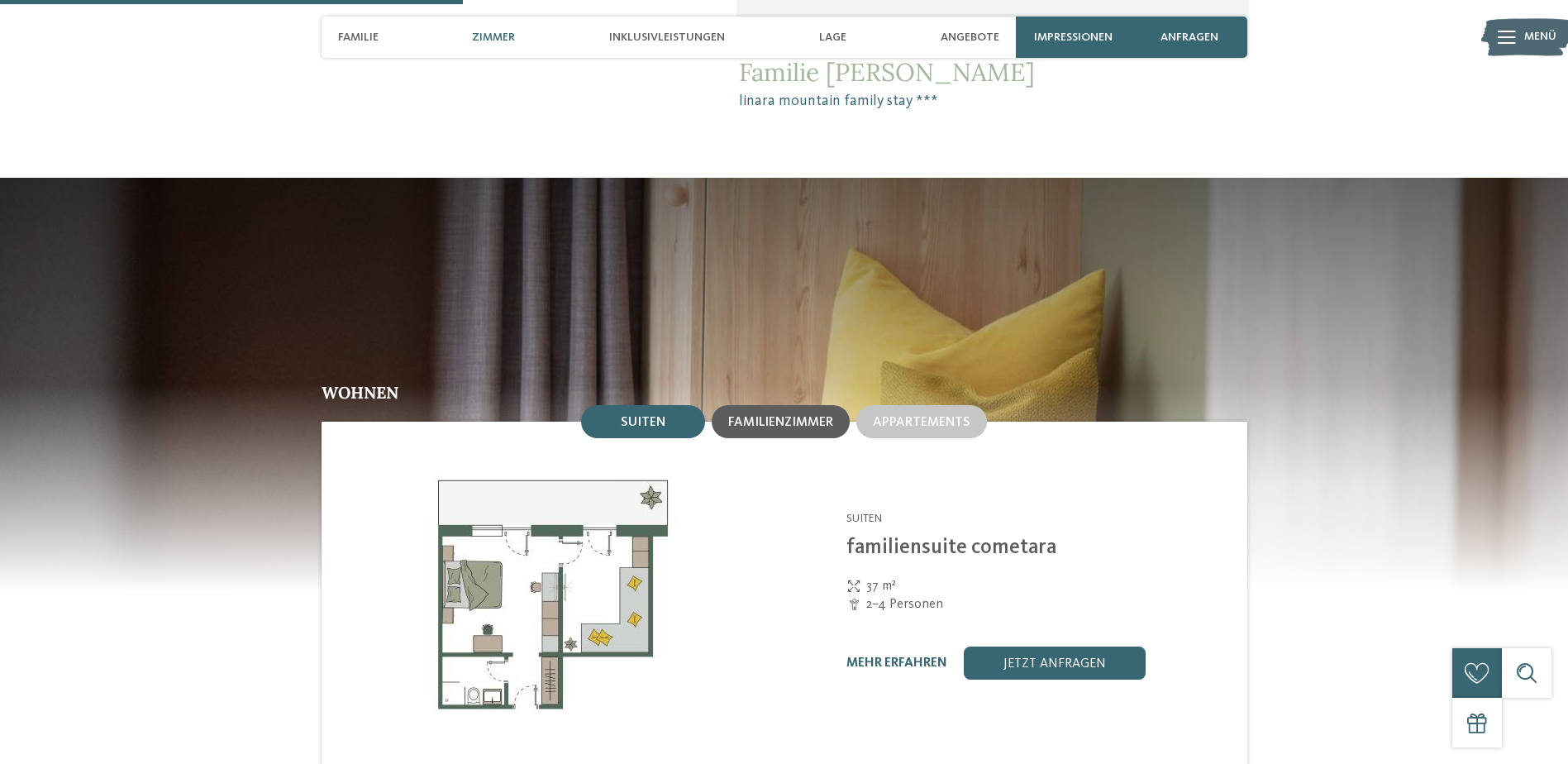
click at [810, 416] on span "Familienzimmer" at bounding box center [780, 423] width 105 height 14
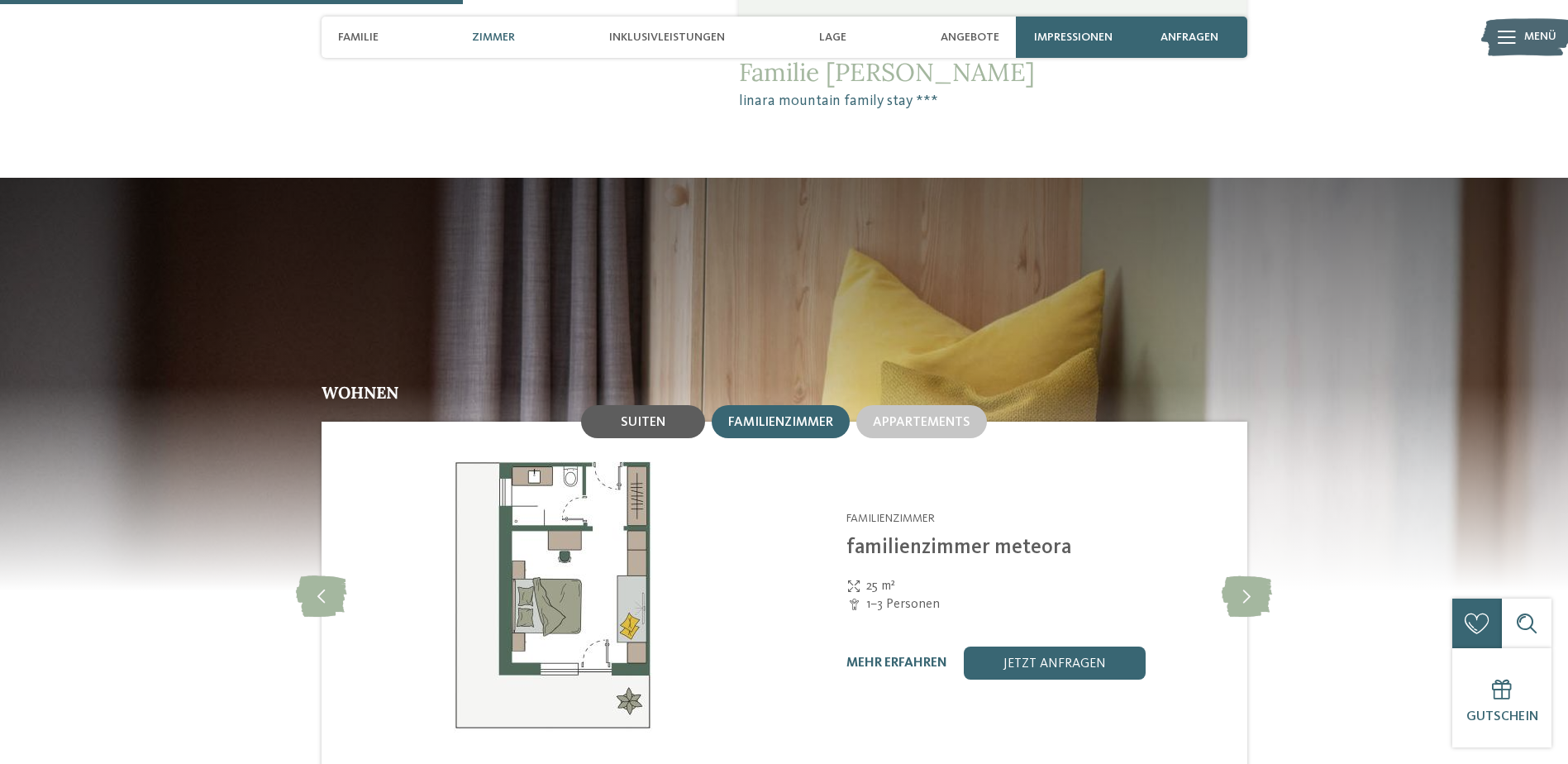
click at [659, 416] on span "Suiten" at bounding box center [643, 423] width 44 height 14
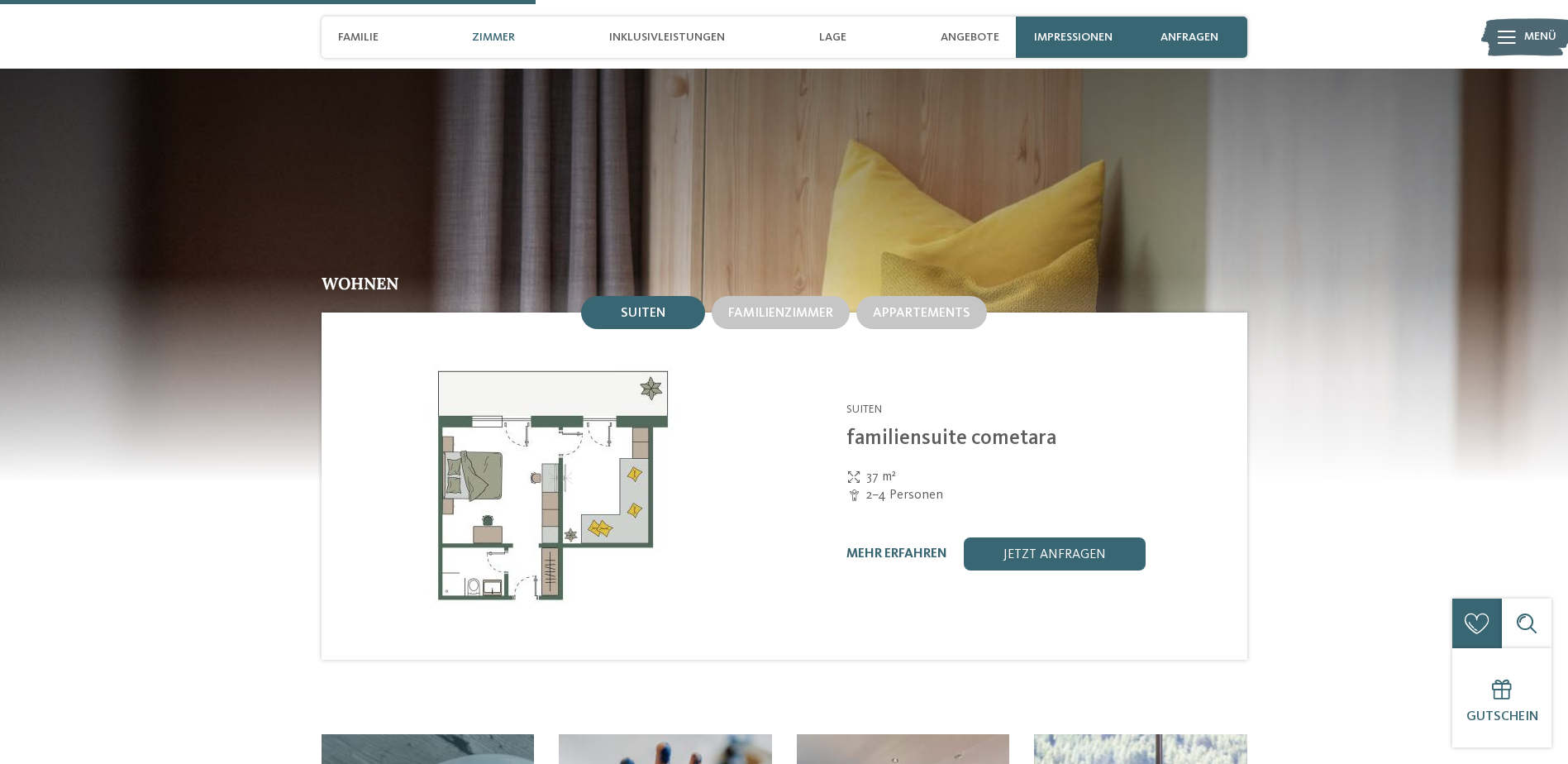
scroll to position [1819, 0]
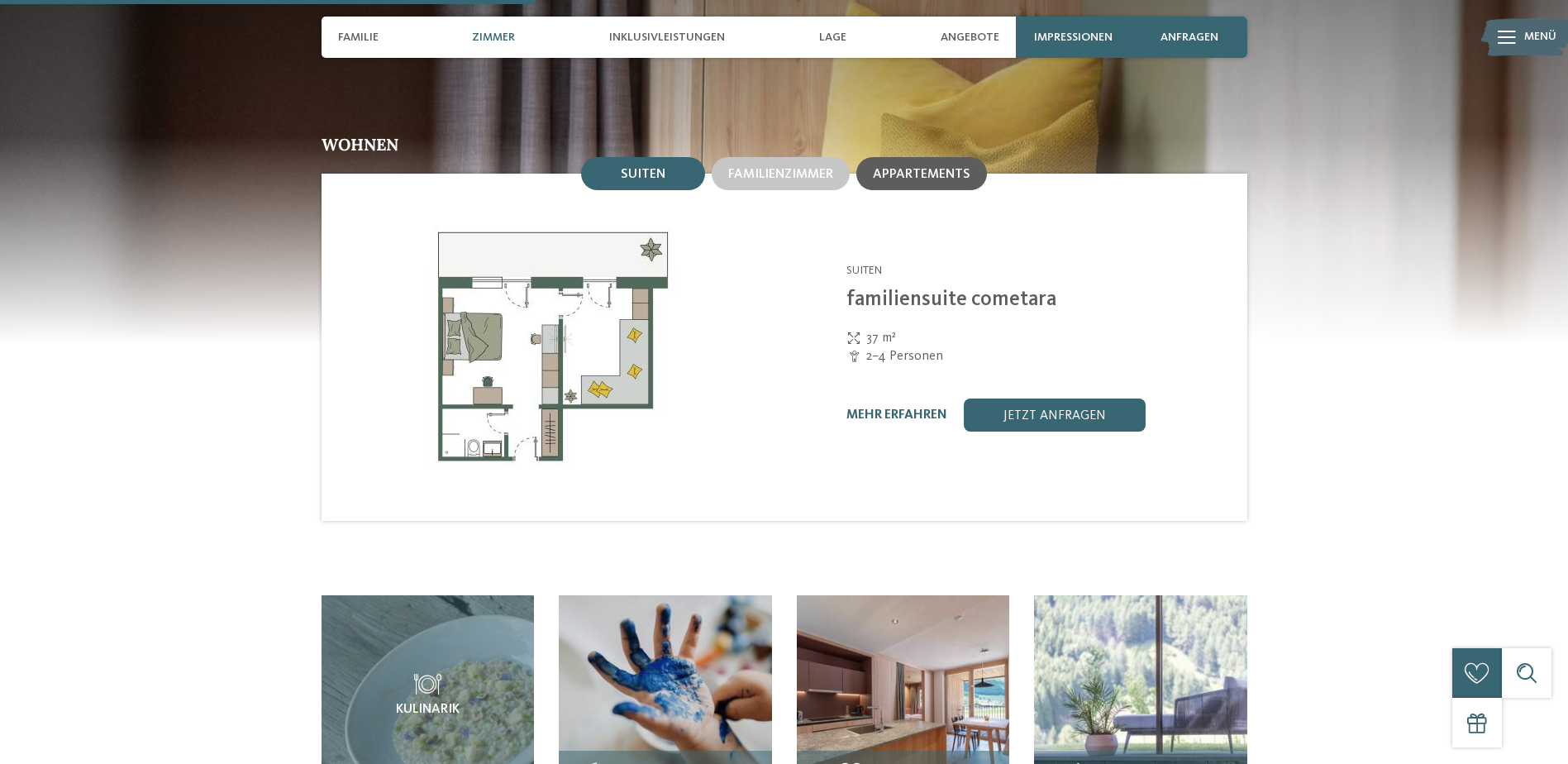
click at [902, 168] on span "Appartements" at bounding box center [921, 175] width 98 height 14
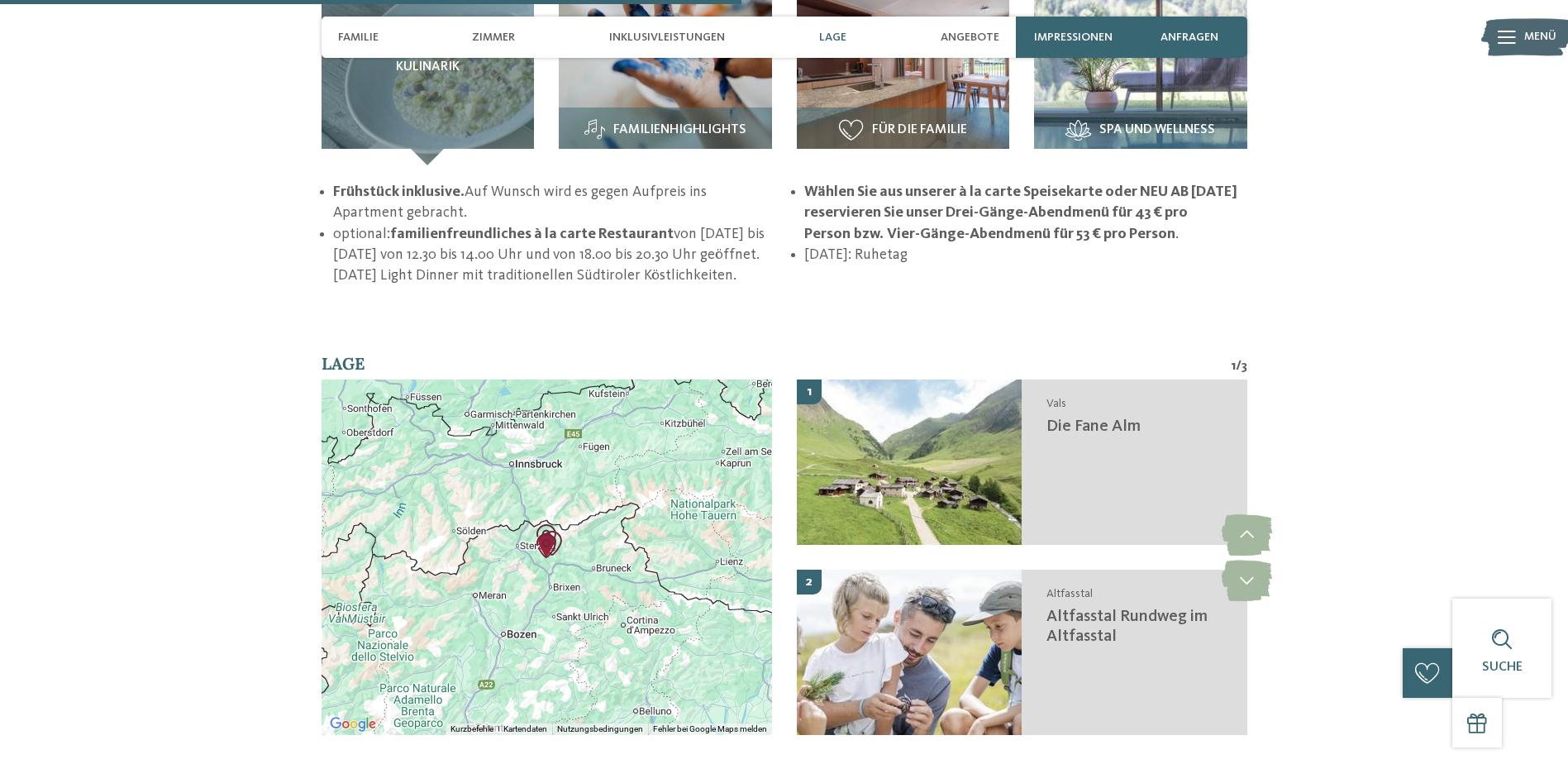
scroll to position [2728, 0]
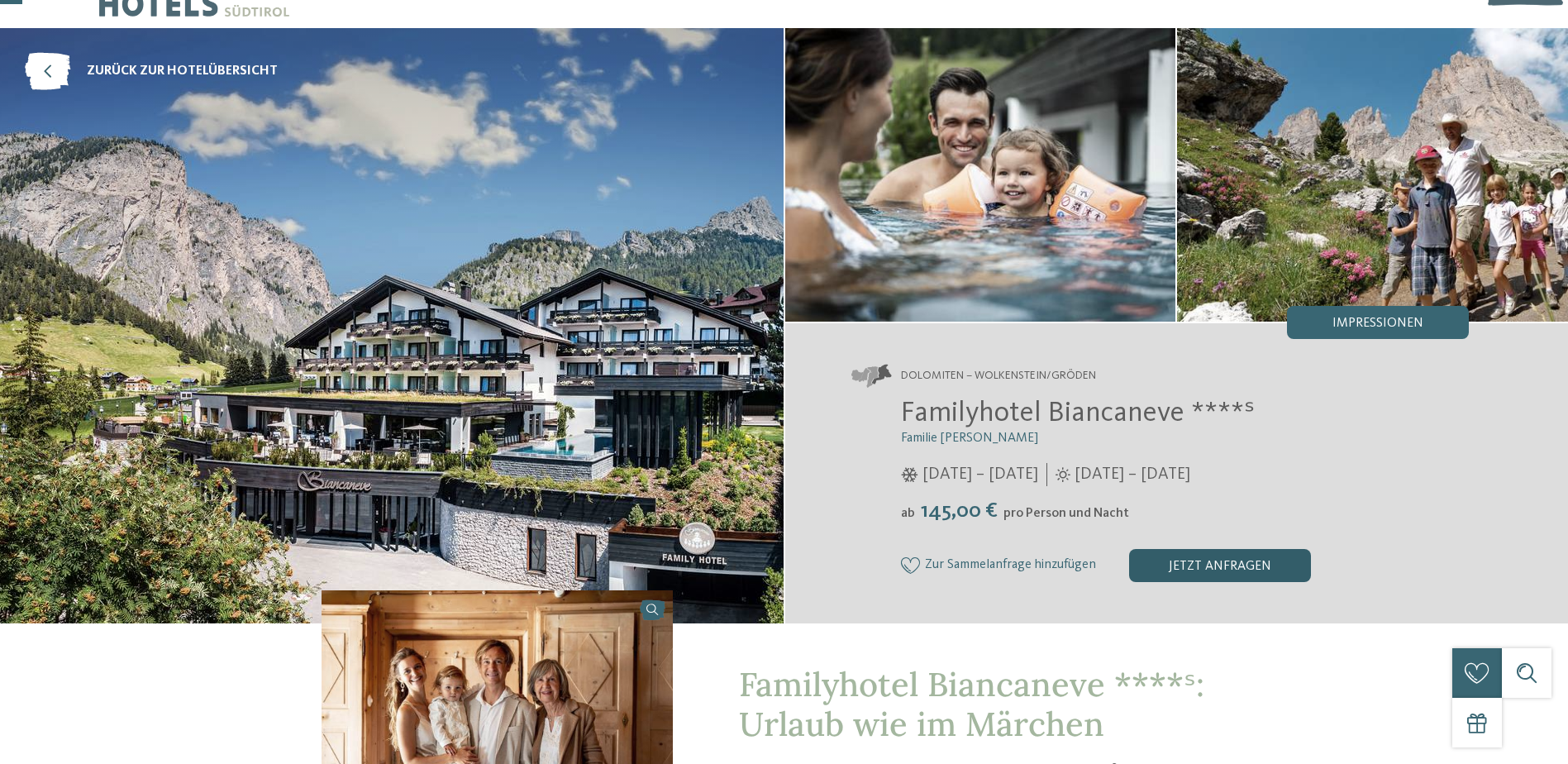
scroll to position [82, 0]
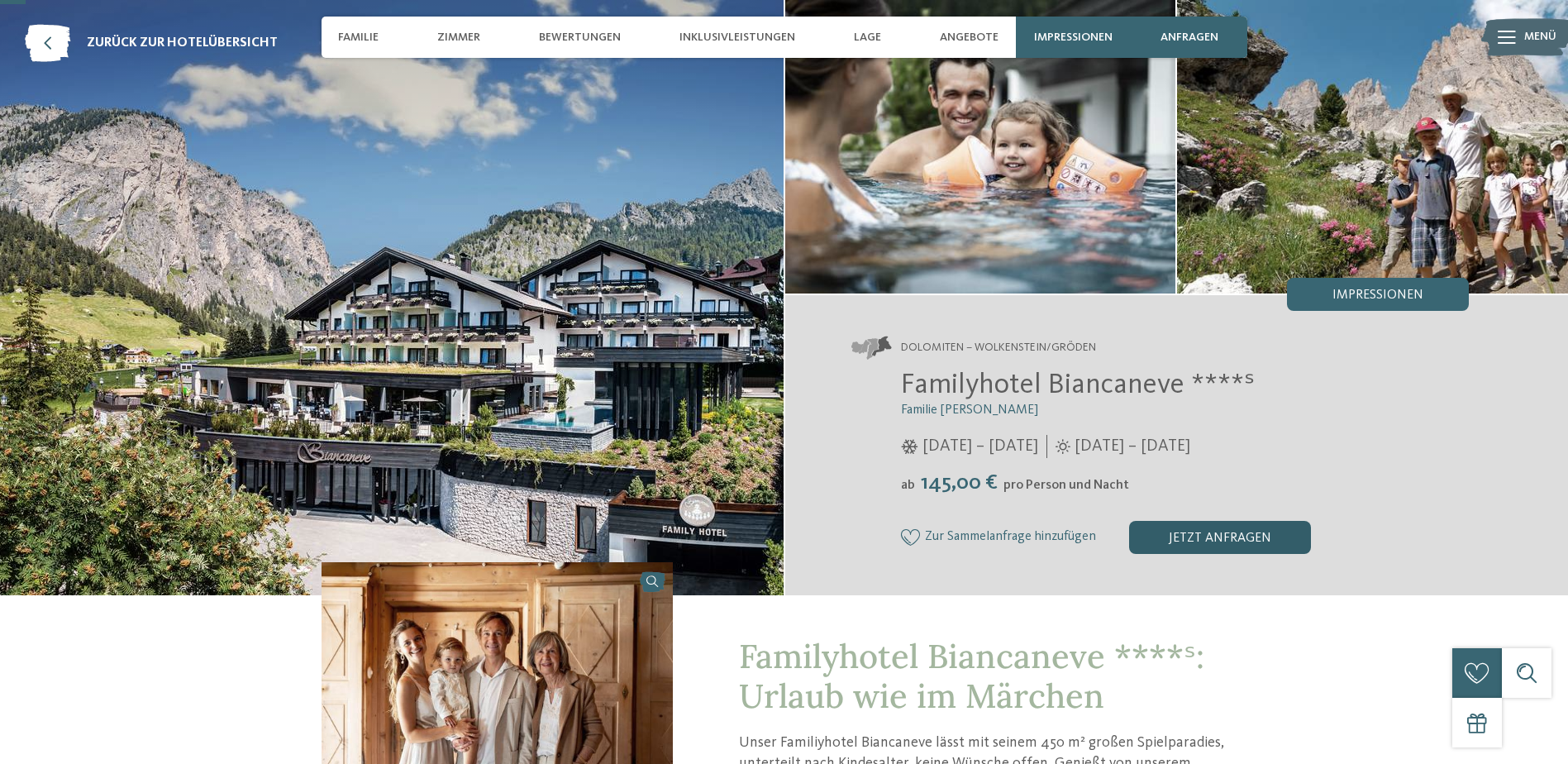
click at [1217, 553] on div "jetzt anfragen" at bounding box center [1220, 538] width 182 height 33
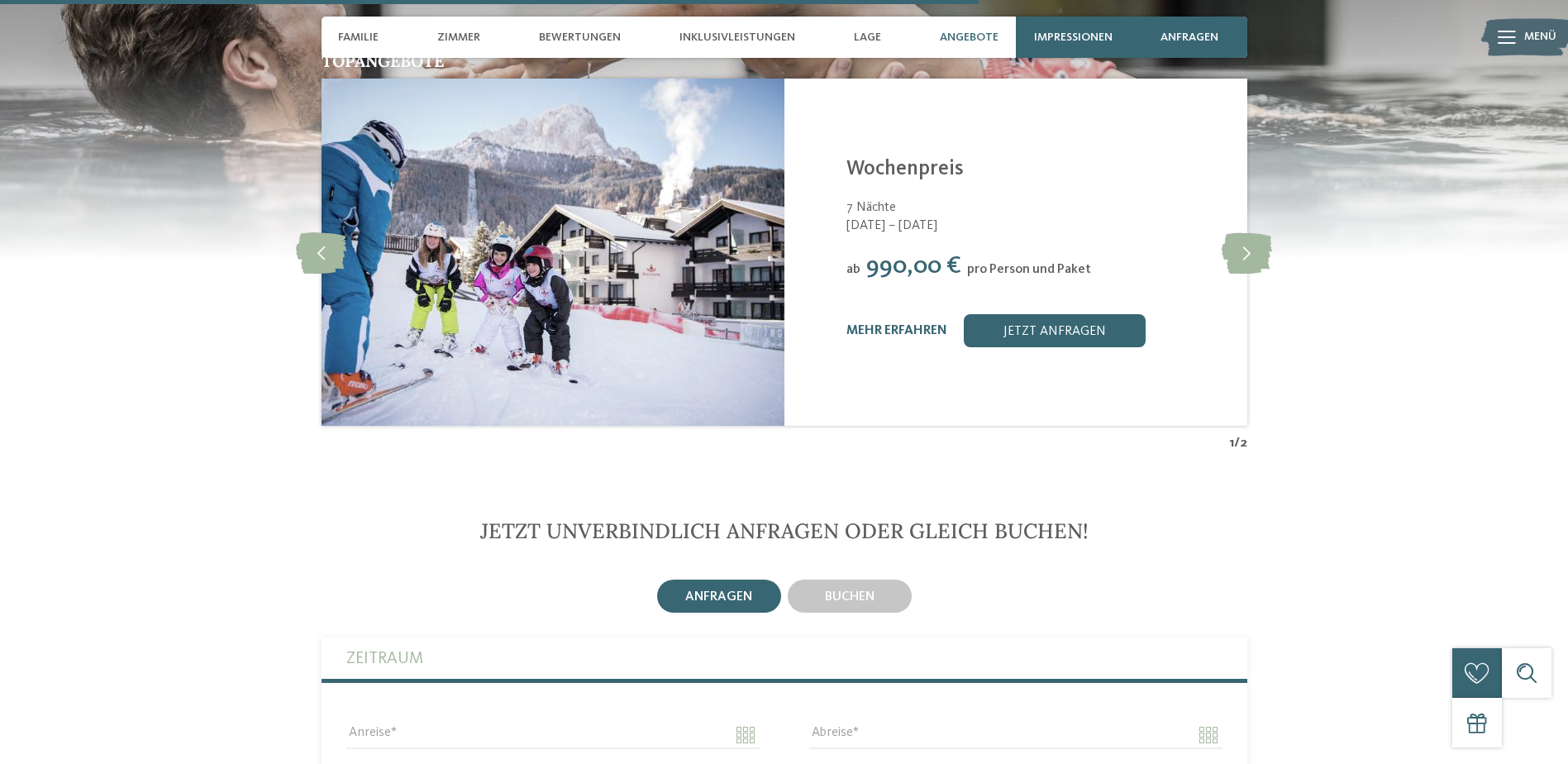
scroll to position [3061, 0]
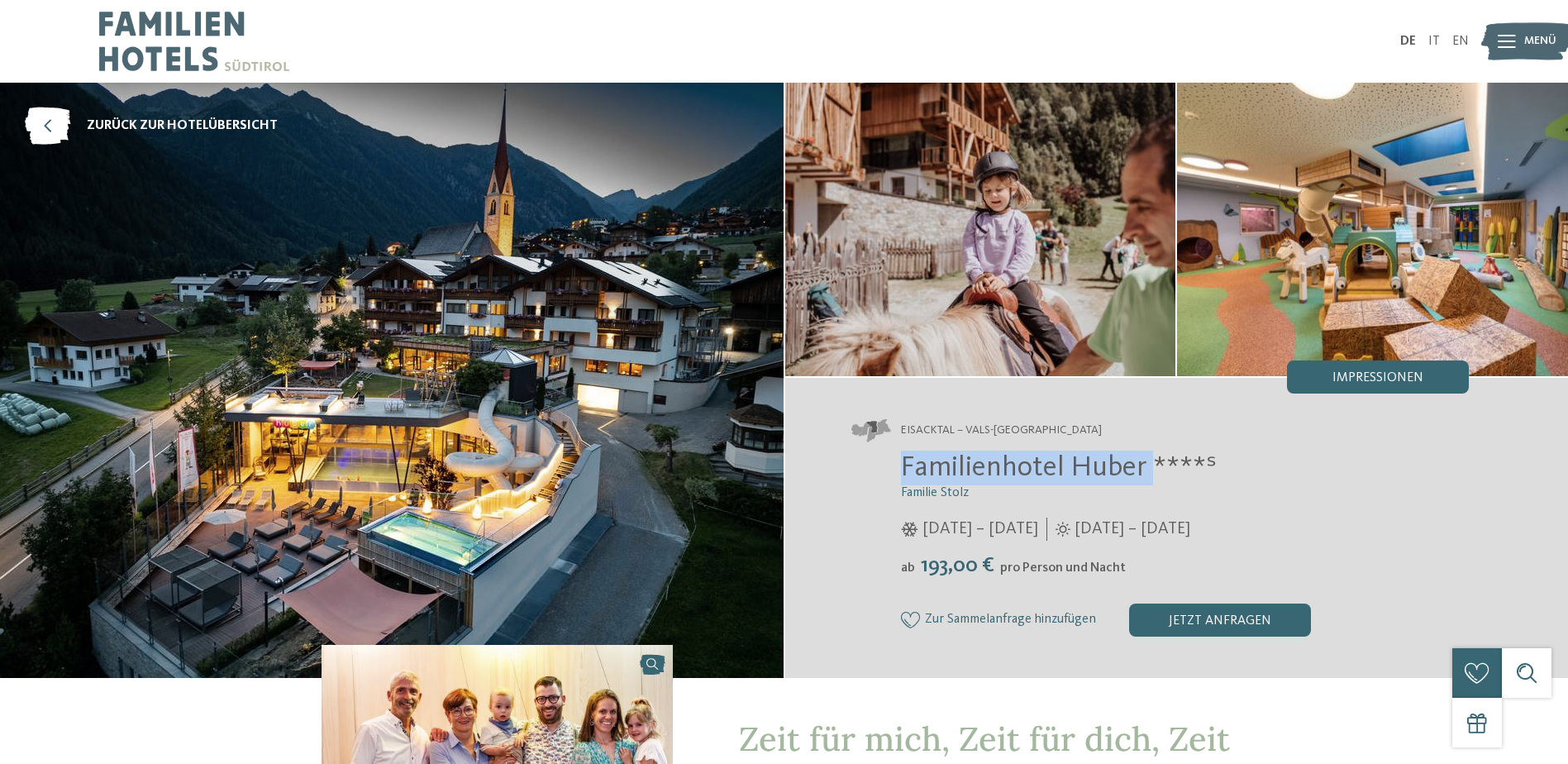
drag, startPoint x: 1150, startPoint y: 470, endPoint x: 419, endPoint y: 49, distance: 843.6
click at [861, 459] on div "Familienhotel Huber ****ˢ Familie Stolz 05.12.2025 – 12.04.2026 01.05. – 05.12.…" at bounding box center [1161, 544] width 619 height 186
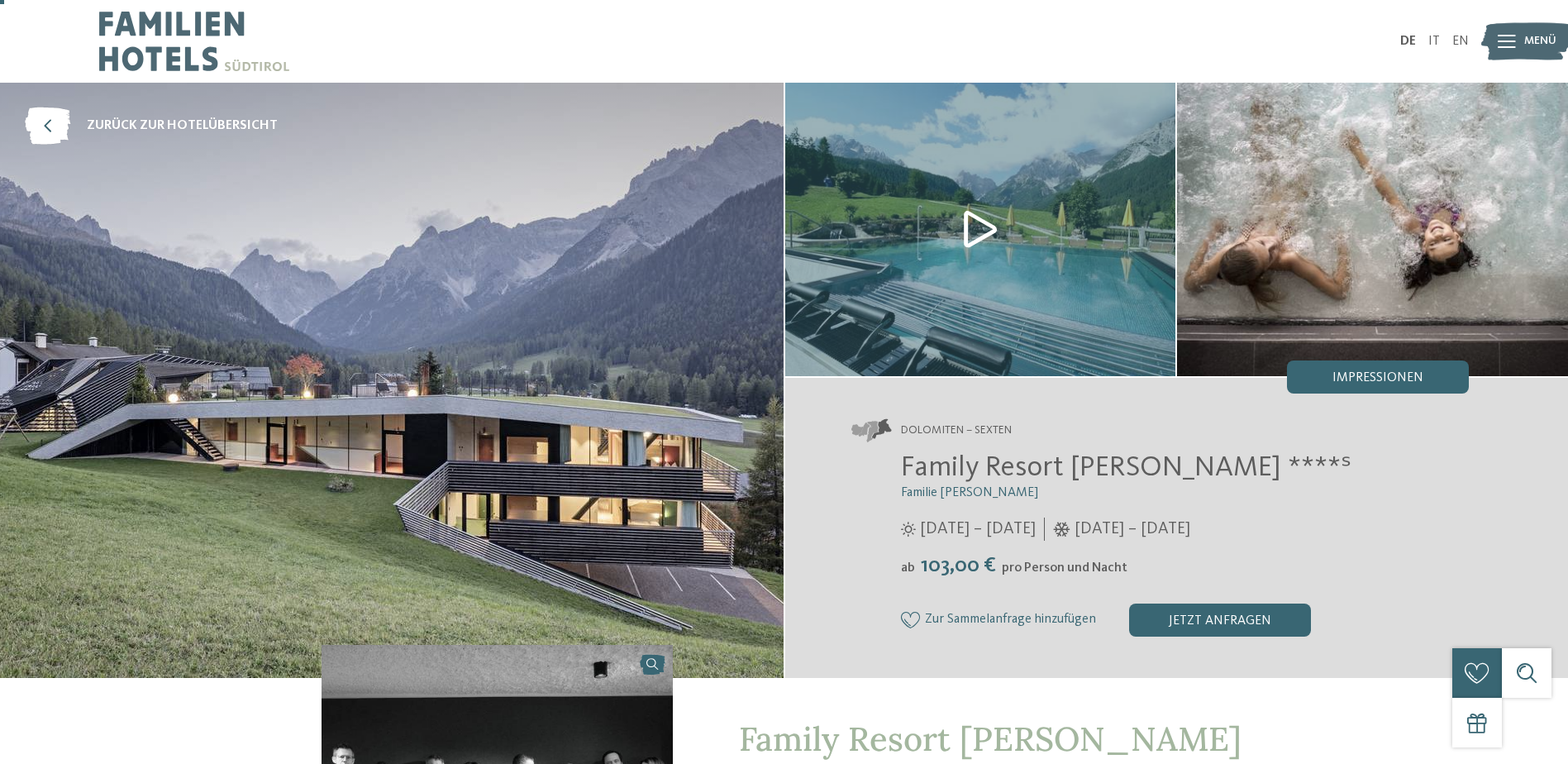
scroll to position [248, 0]
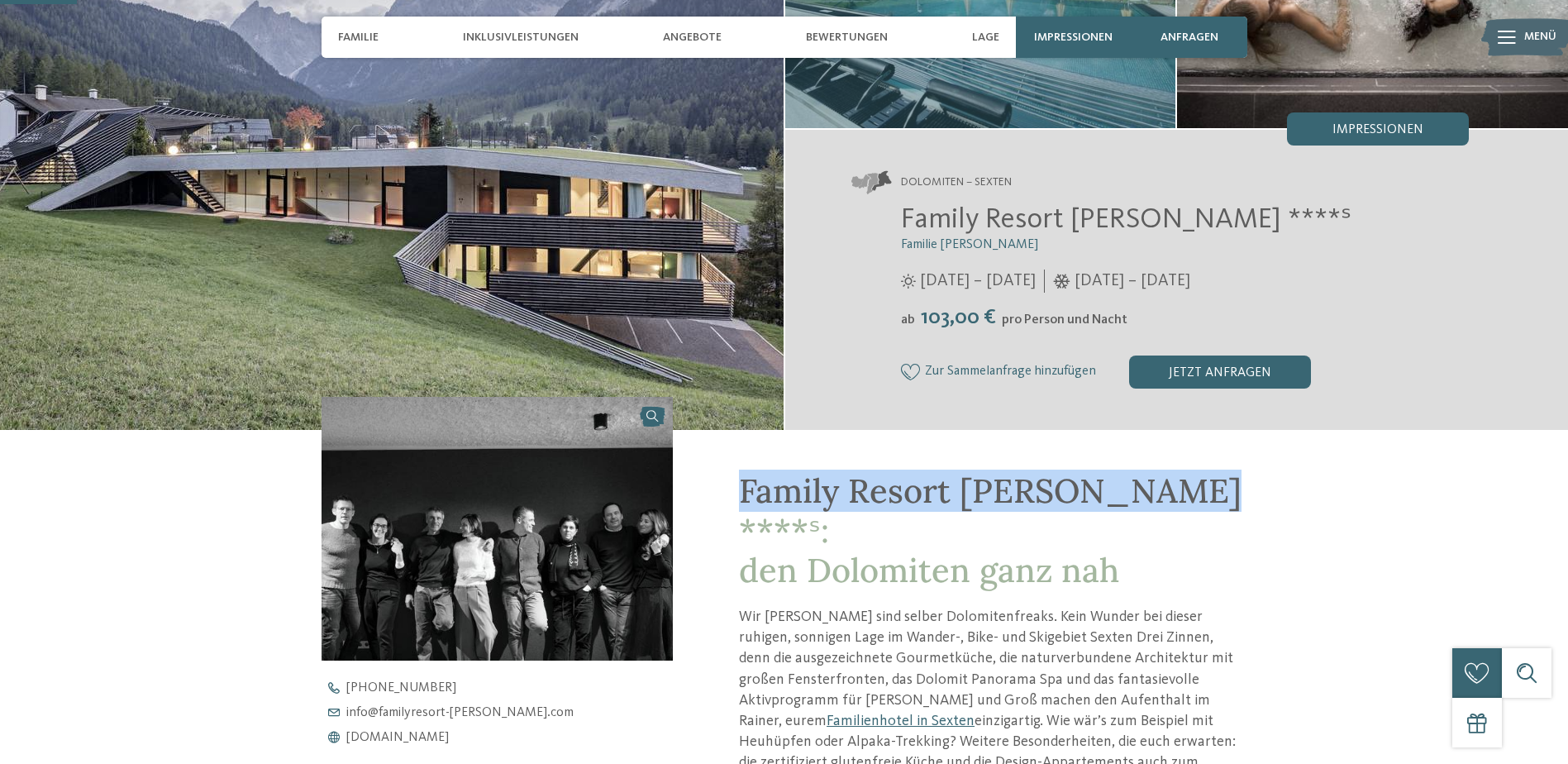
drag, startPoint x: 1223, startPoint y: 499, endPoint x: 726, endPoint y: 488, distance: 497.1
copy span "Family Resort Rainer ****ˢ:"
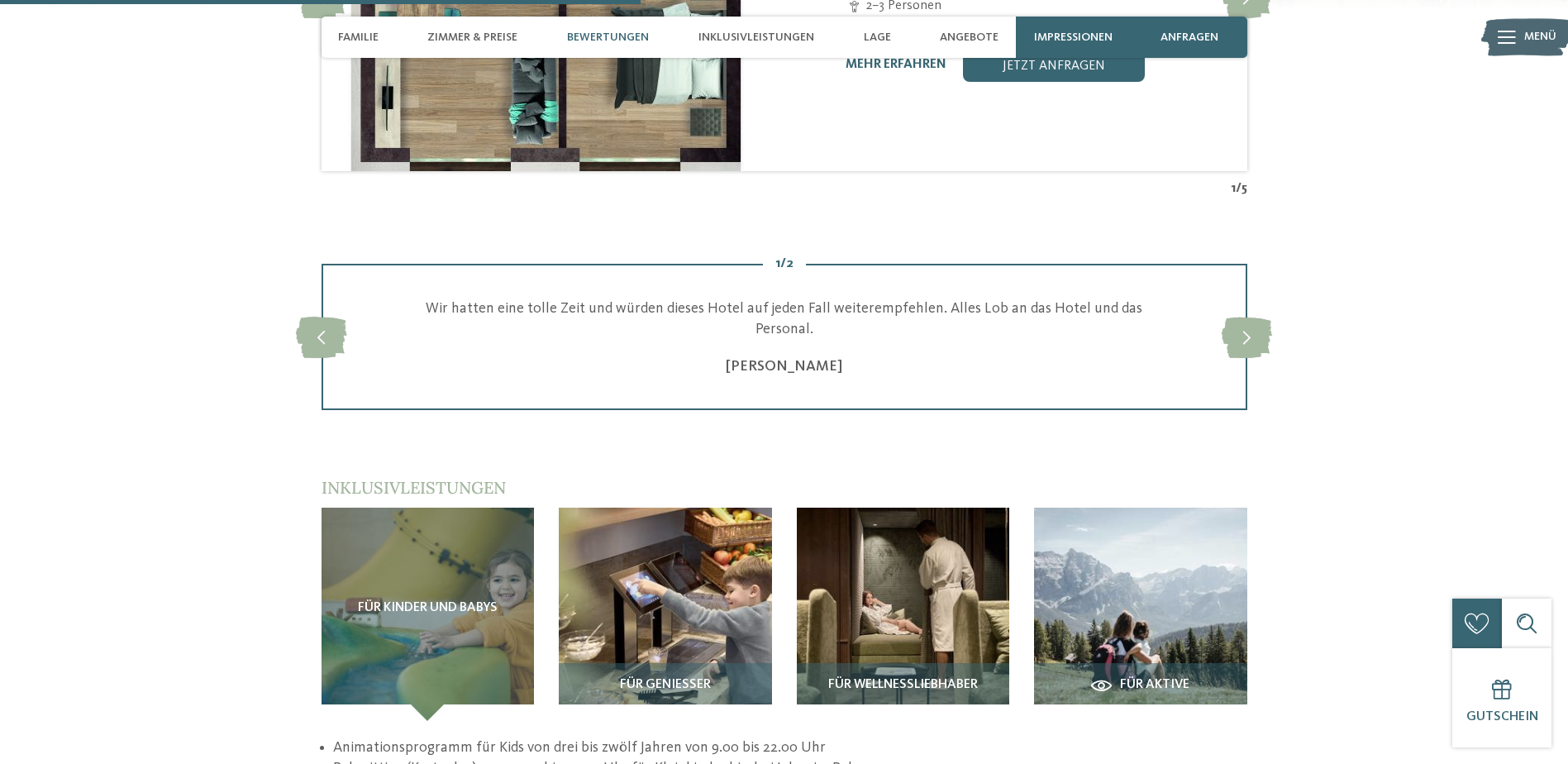
scroll to position [2397, 0]
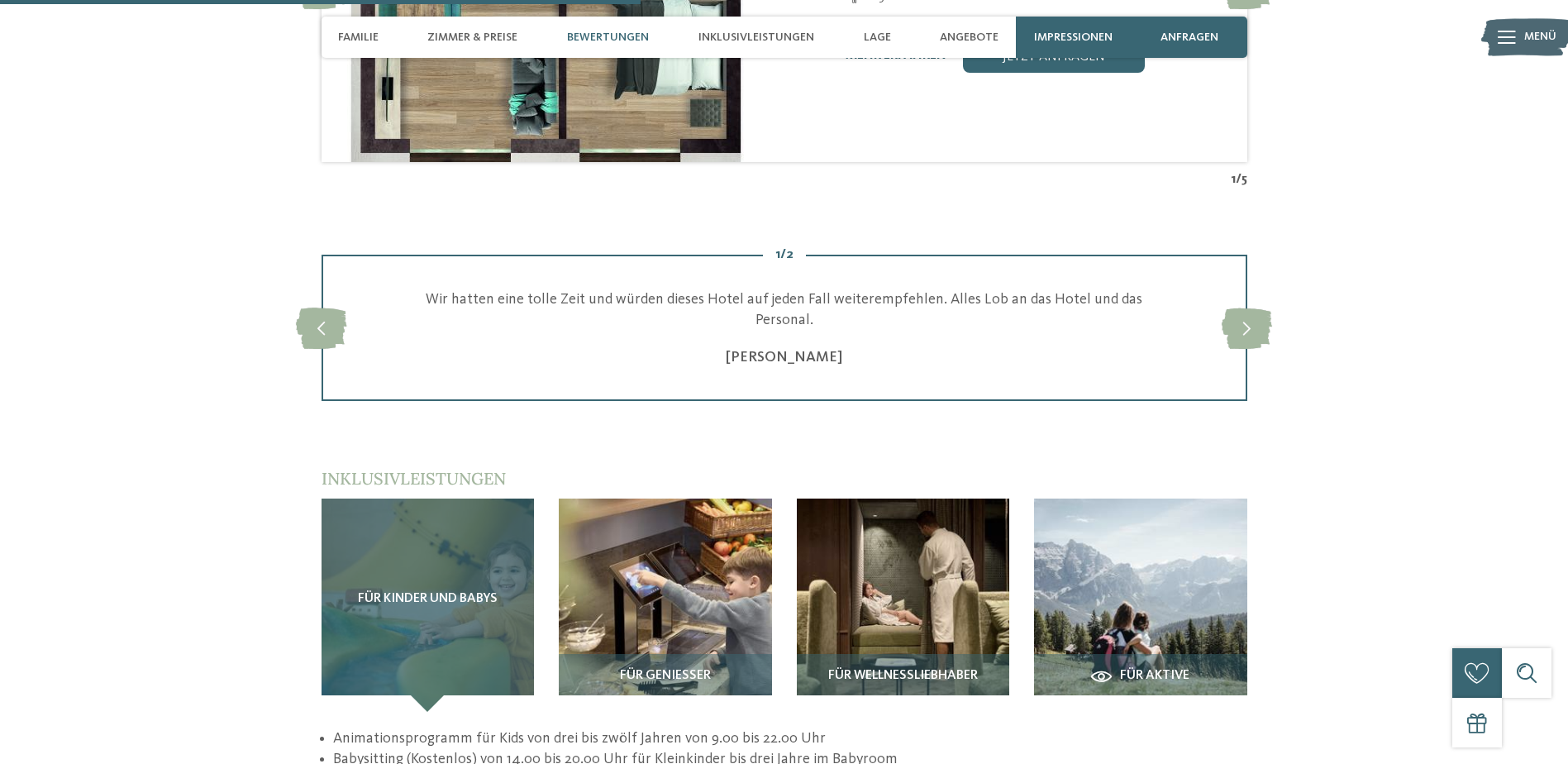
click at [419, 534] on div "Für Kinder und Babys" at bounding box center [428, 605] width 214 height 214
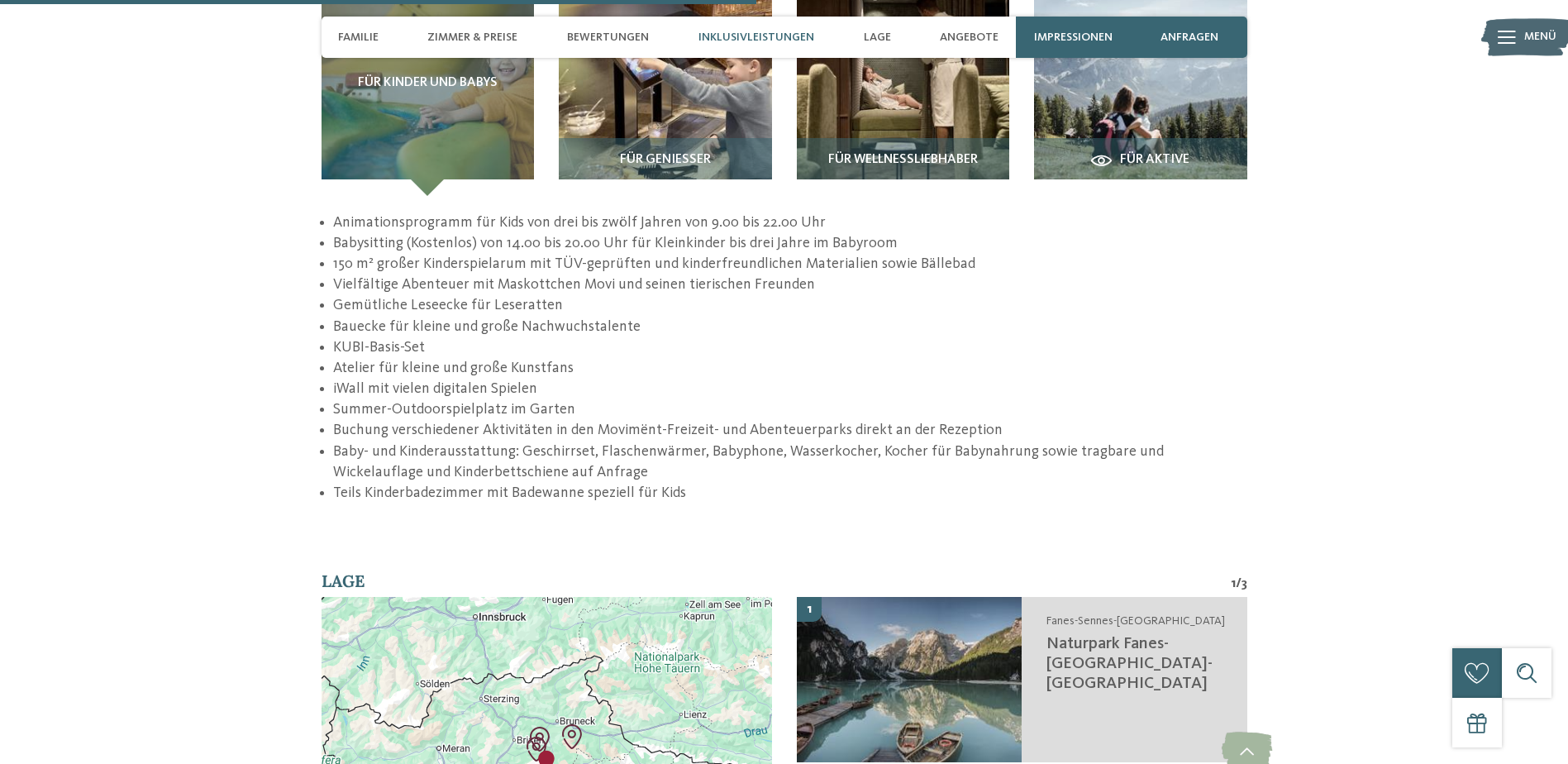
scroll to position [3142, 0]
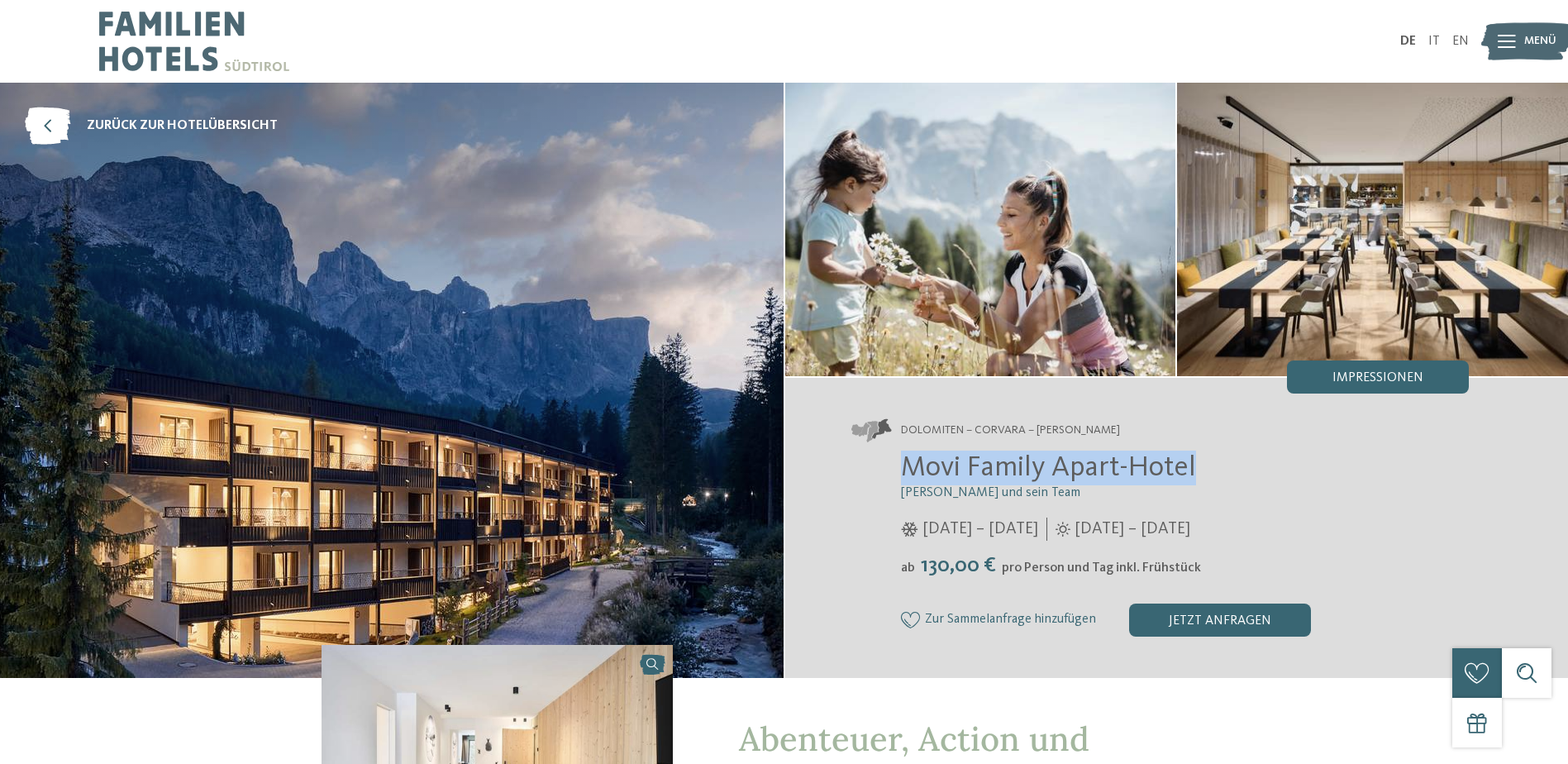
drag, startPoint x: 1205, startPoint y: 470, endPoint x: 864, endPoint y: 457, distance: 341.2
click at [864, 457] on div "Movi Family Apart-Hotel [PERSON_NAME] und sein Team [DATE] – [DATE] ab" at bounding box center [1161, 544] width 619 height 186
copy span "Movi Family Apart-Hotel"
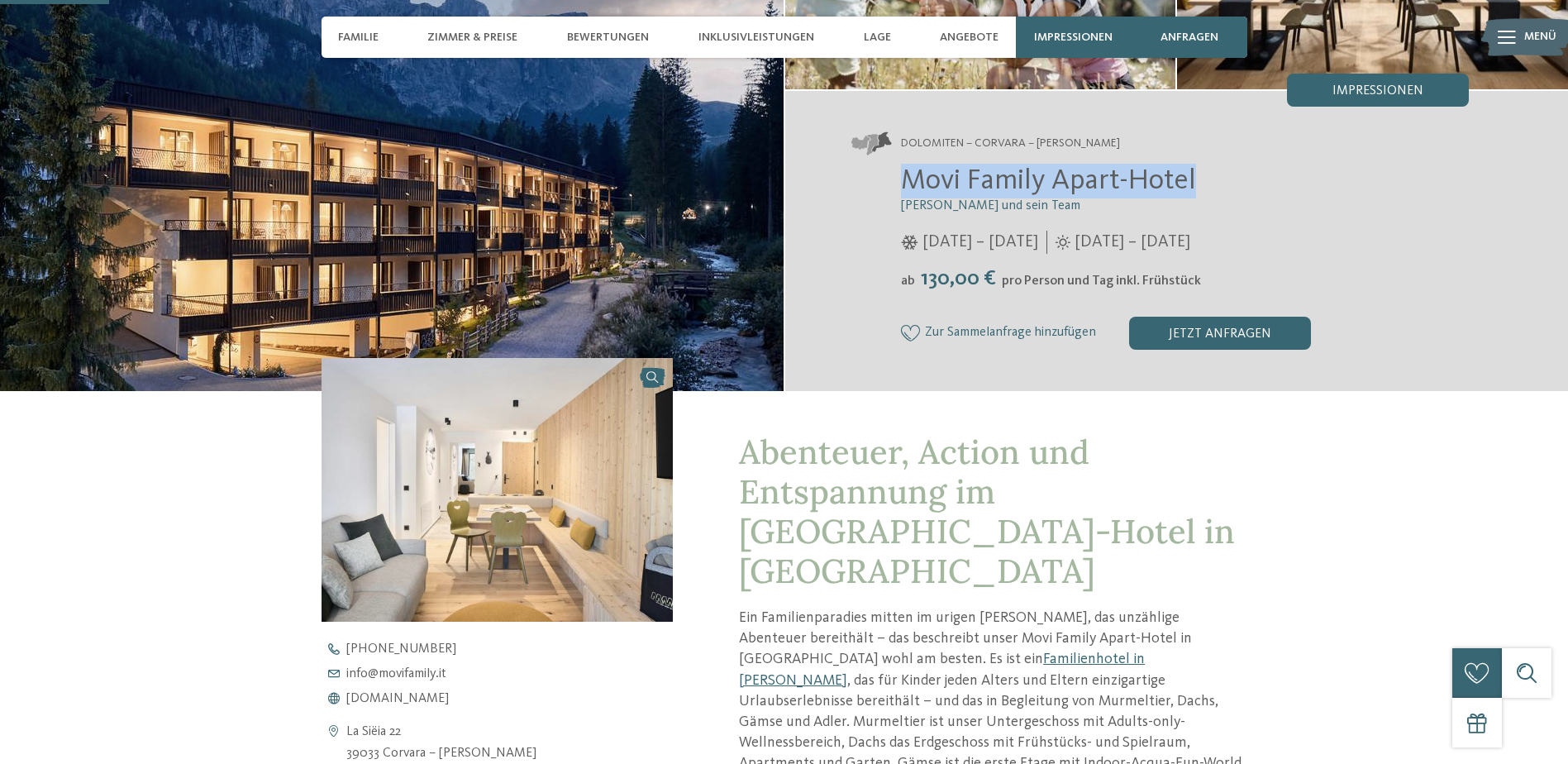
scroll to position [413, 0]
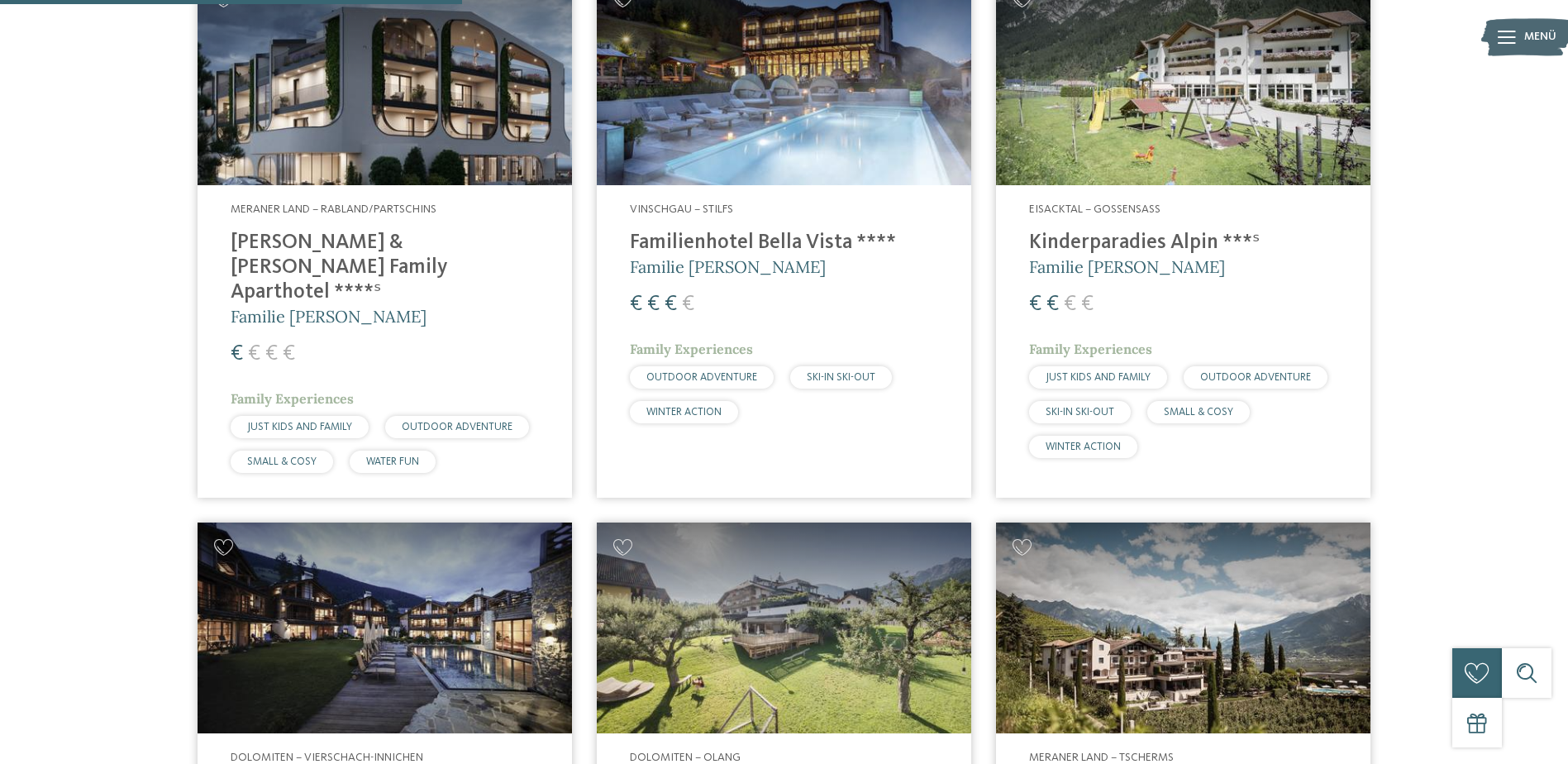
scroll to position [1571, 0]
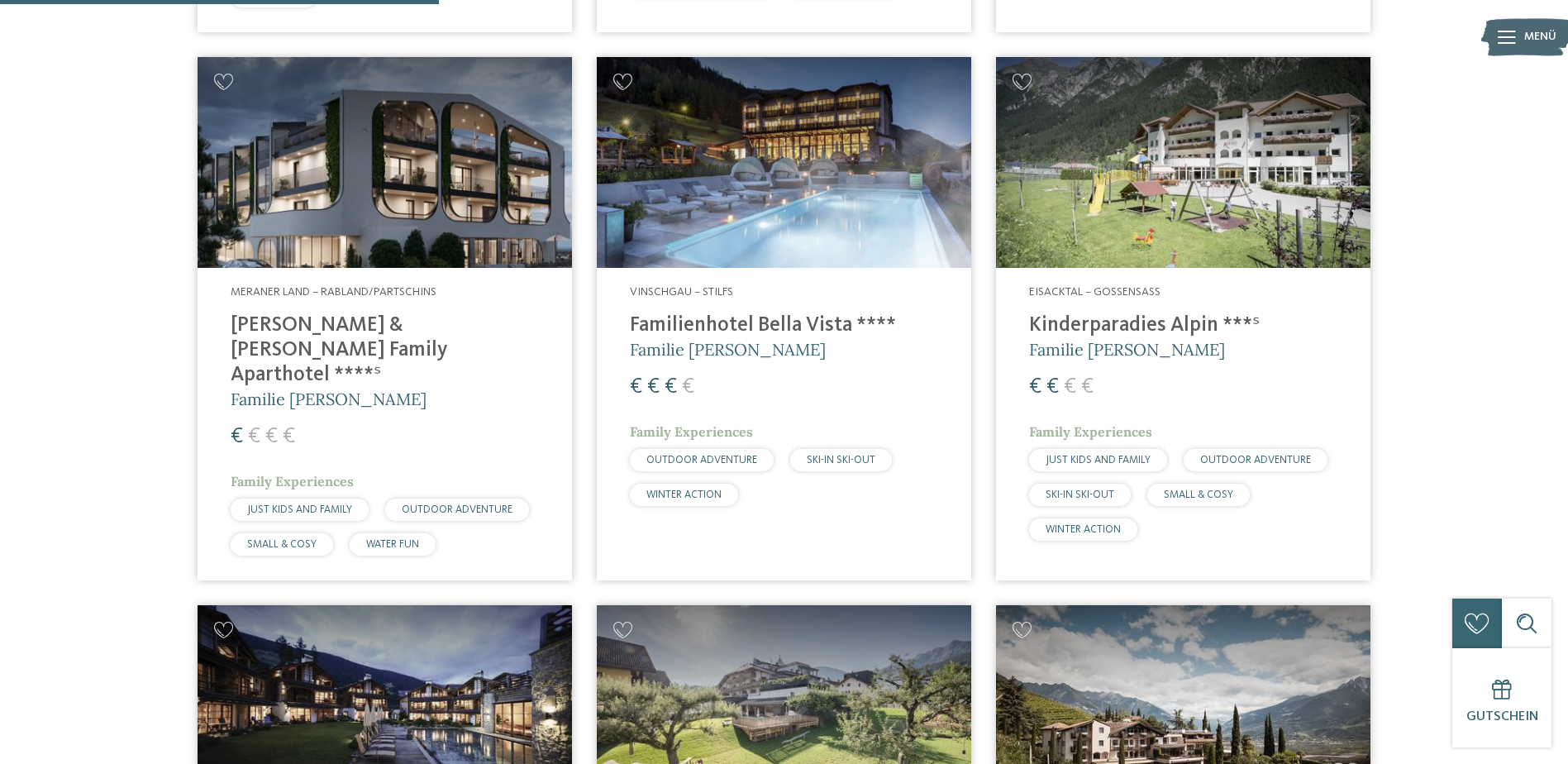
click at [422, 162] on img at bounding box center [384, 162] width 374 height 211
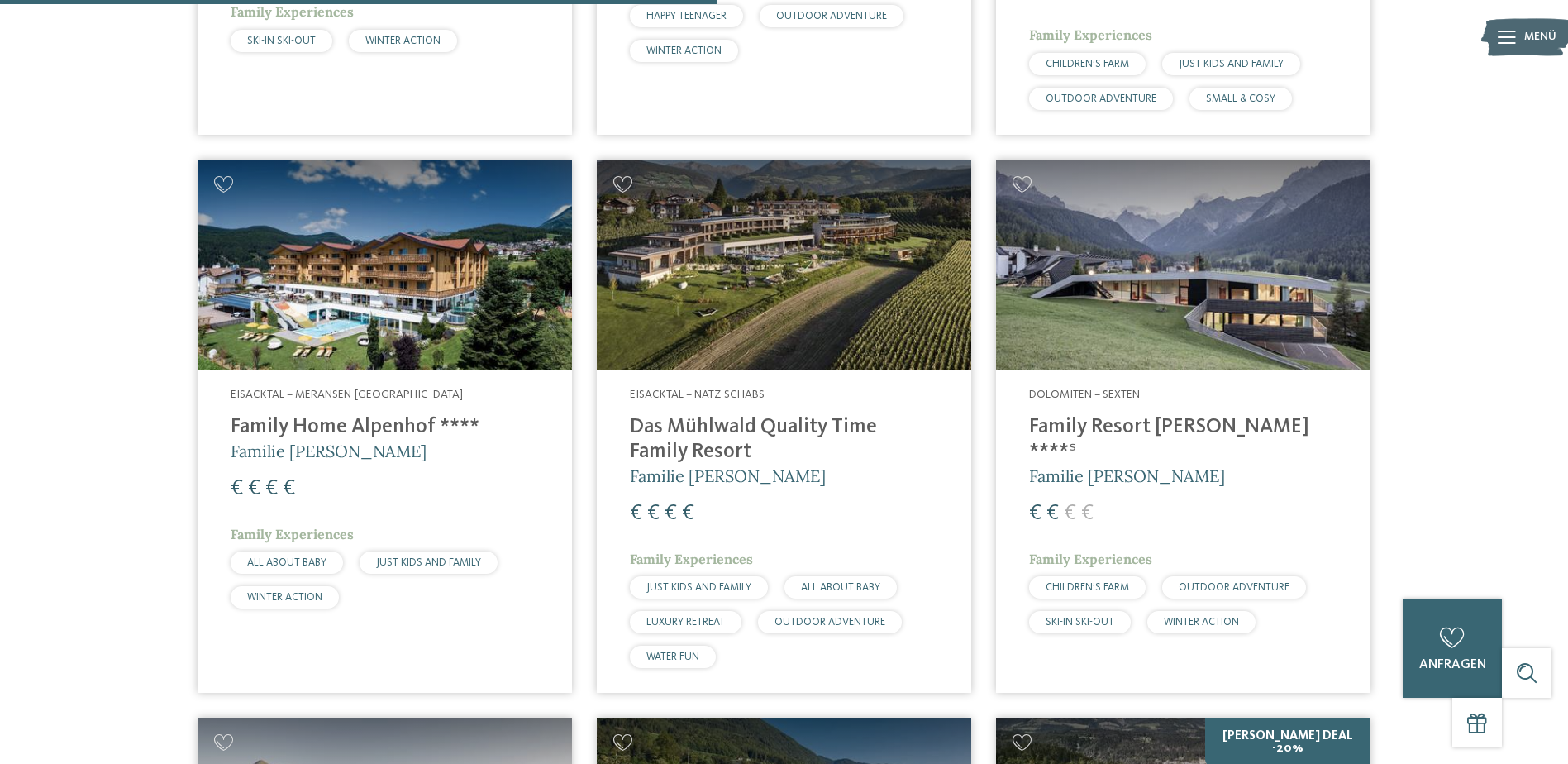
scroll to position [2563, 0]
click at [743, 234] on img at bounding box center [783, 266] width 374 height 211
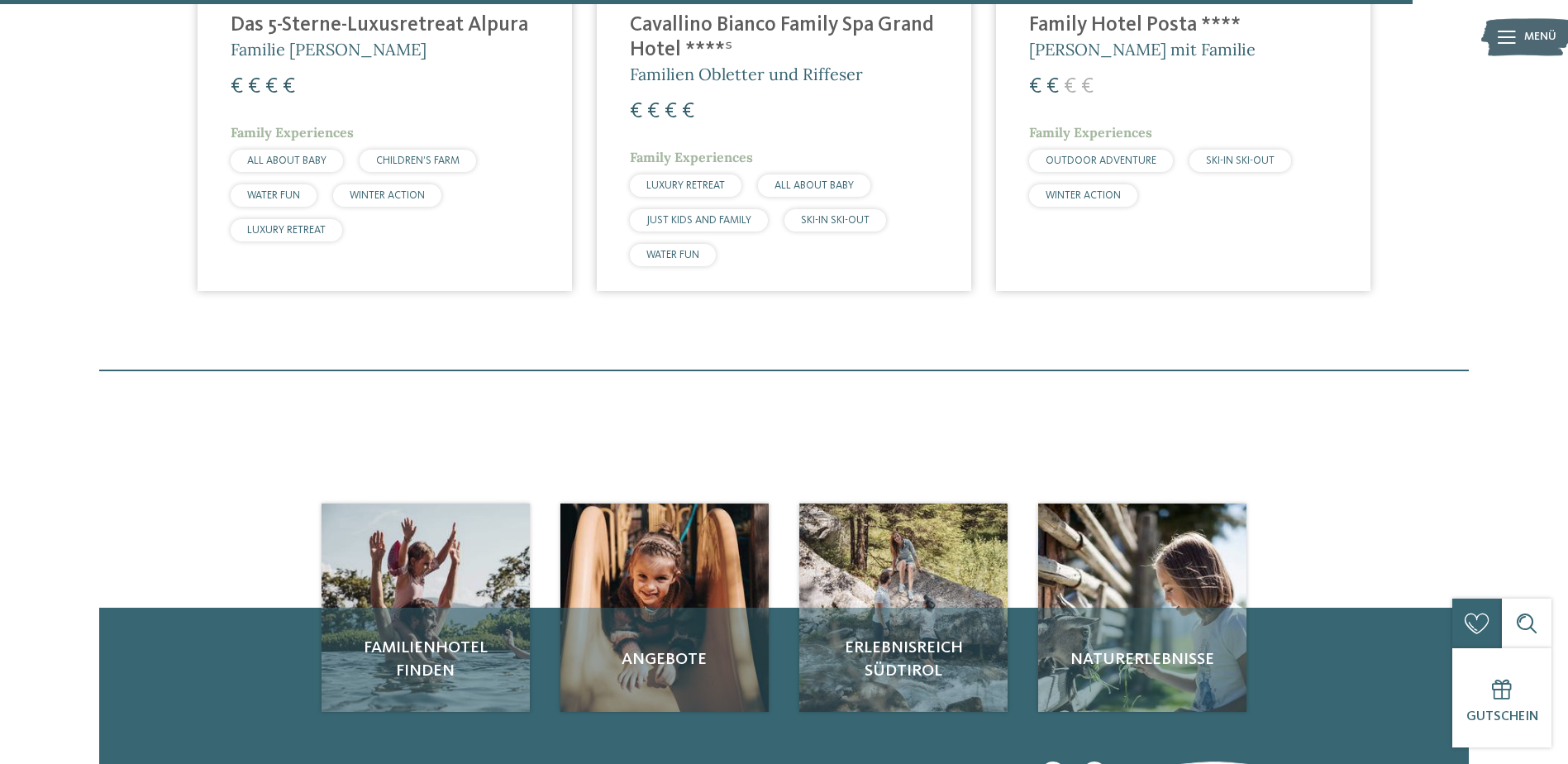
scroll to position [4961, 0]
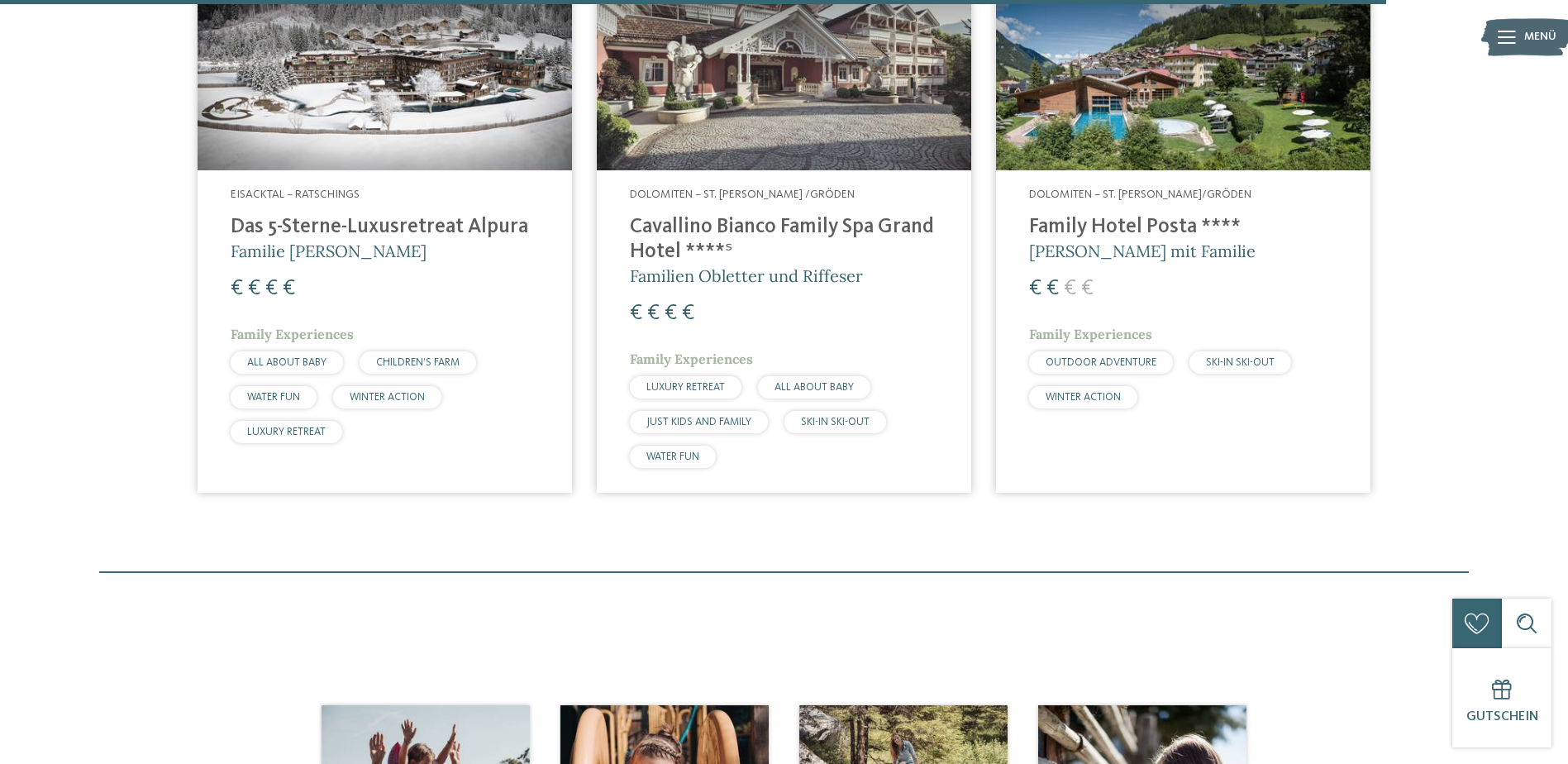
click at [740, 215] on h4 "Cavallino Bianco Family Spa Grand Hotel ****ˢ" at bounding box center [783, 239] width 308 height 49
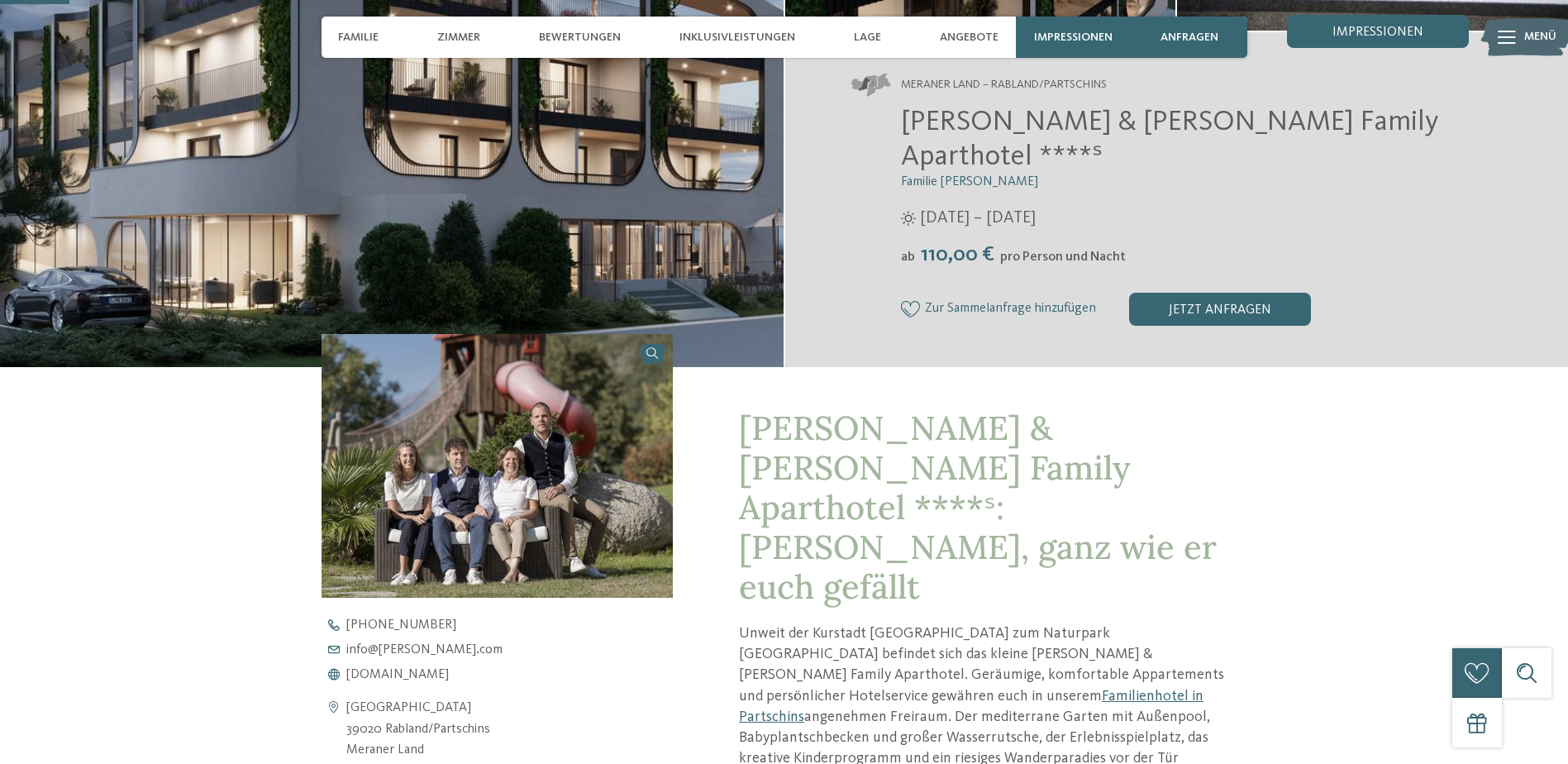
scroll to position [413, 0]
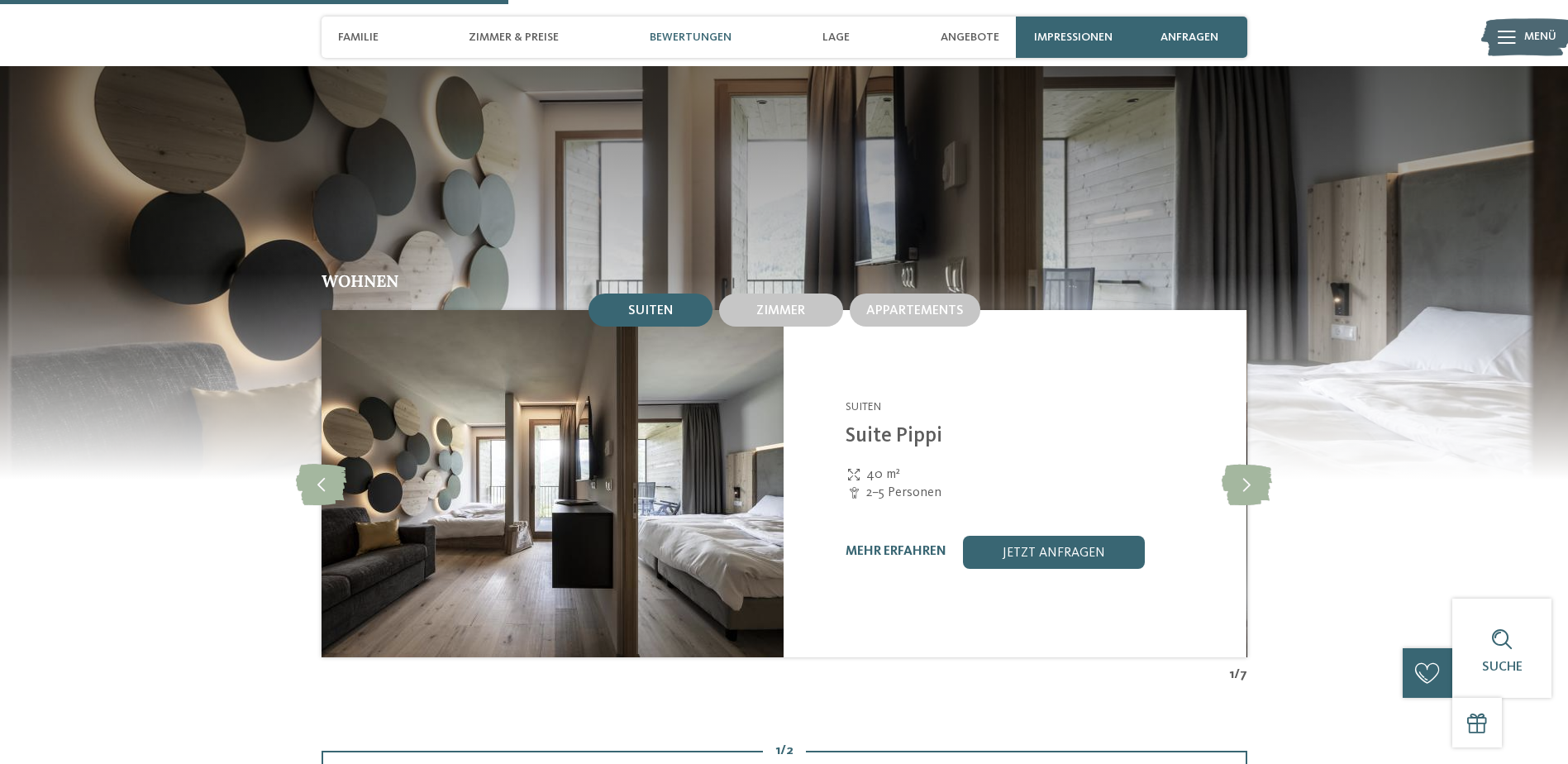
scroll to position [2232, 0]
